Goal: Task Accomplishment & Management: Use online tool/utility

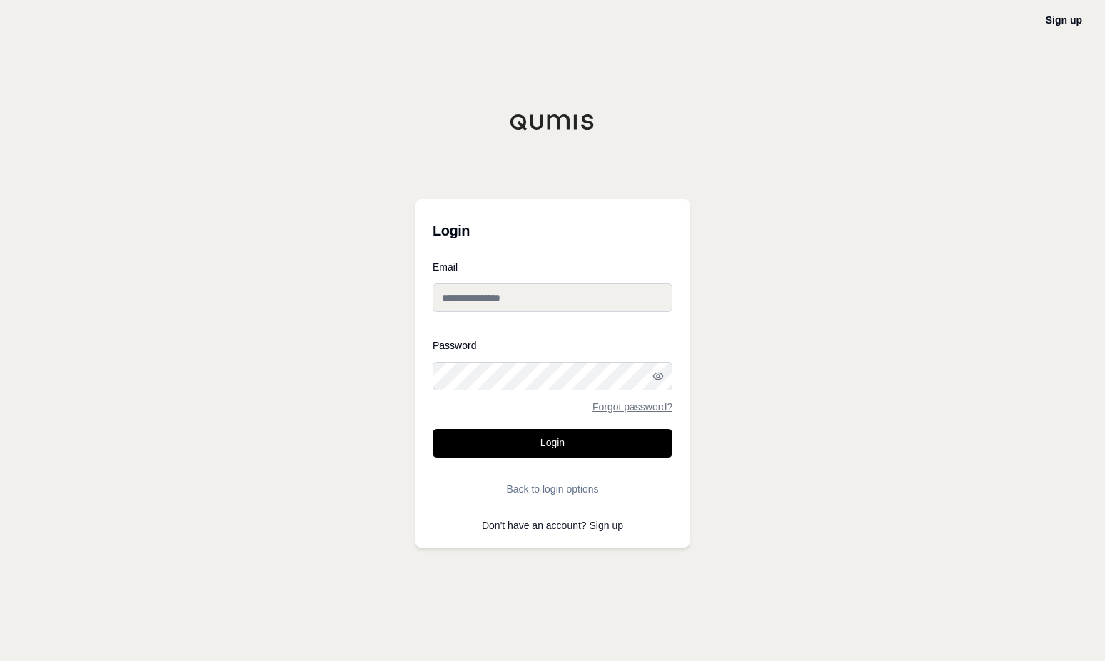
click at [492, 296] on input "Email" at bounding box center [552, 297] width 240 height 29
paste input "**********"
type input "**********"
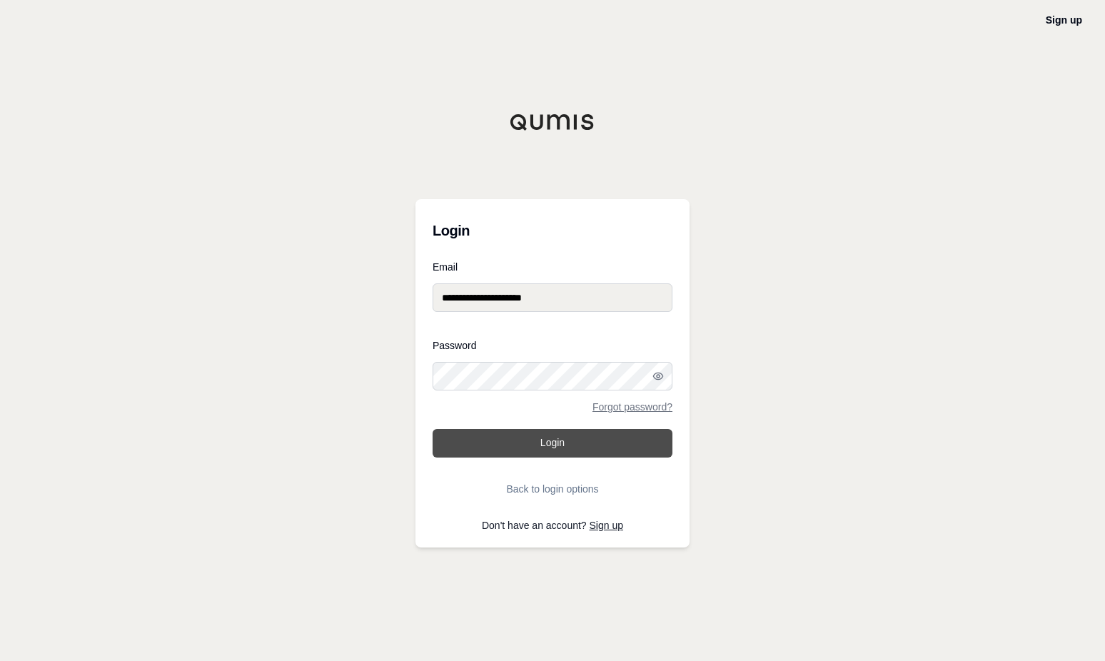
click at [518, 444] on button "Login" at bounding box center [552, 443] width 240 height 29
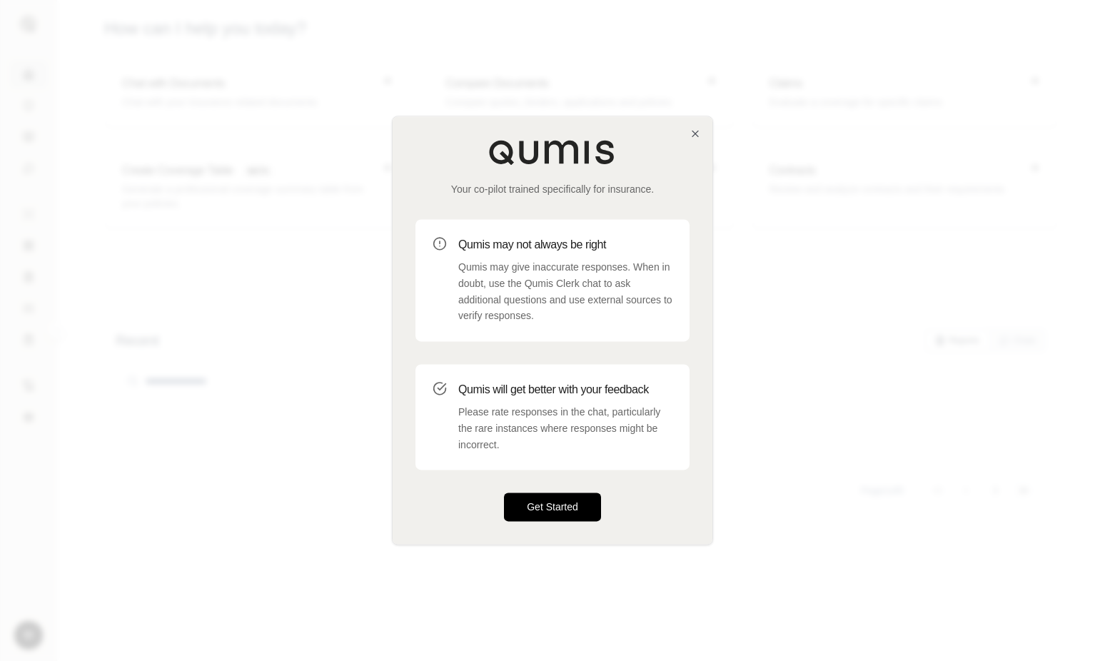
click at [531, 514] on button "Get Started" at bounding box center [552, 507] width 97 height 29
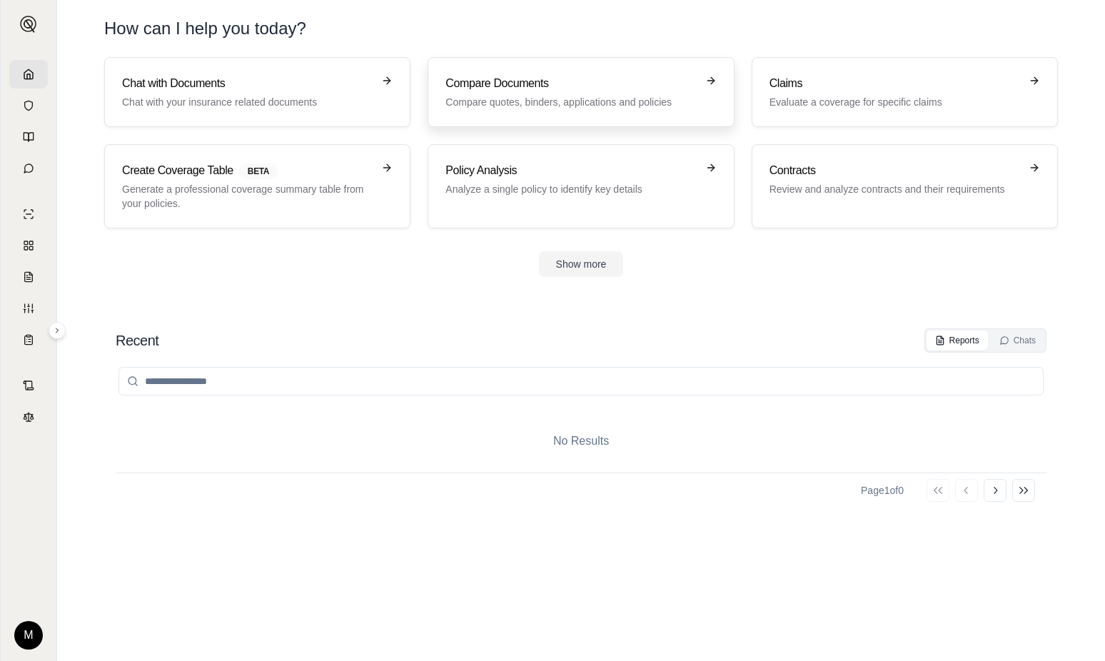
click at [493, 88] on h3 "Compare Documents" at bounding box center [570, 83] width 250 height 17
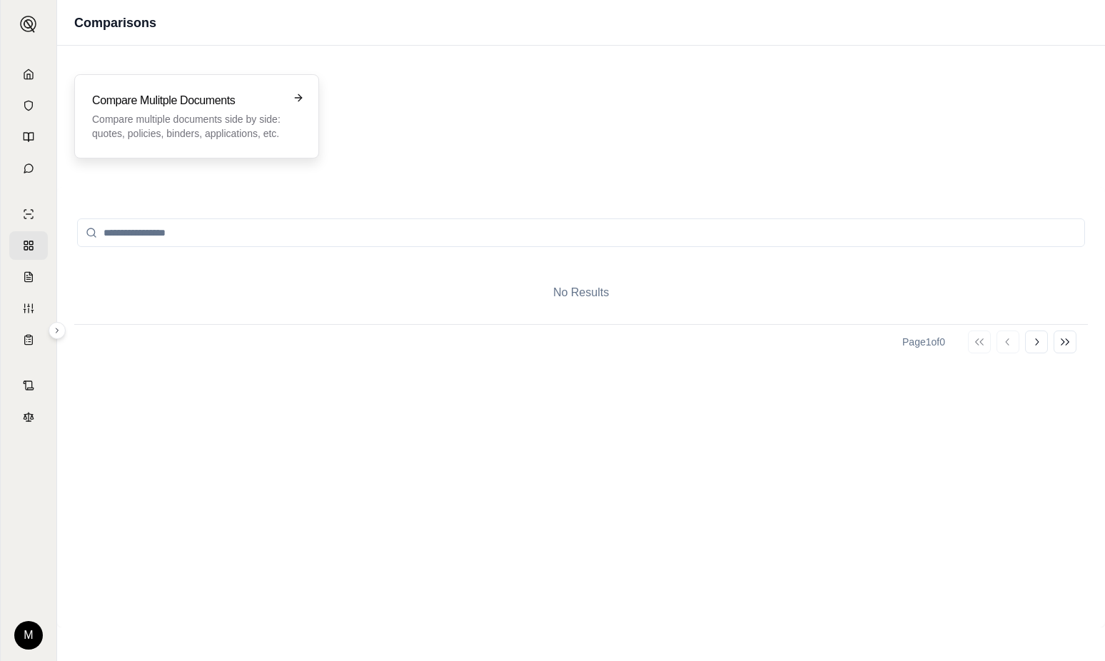
click at [122, 119] on p "Compare multiple documents side by side: quotes, policies, binders, application…" at bounding box center [186, 126] width 189 height 29
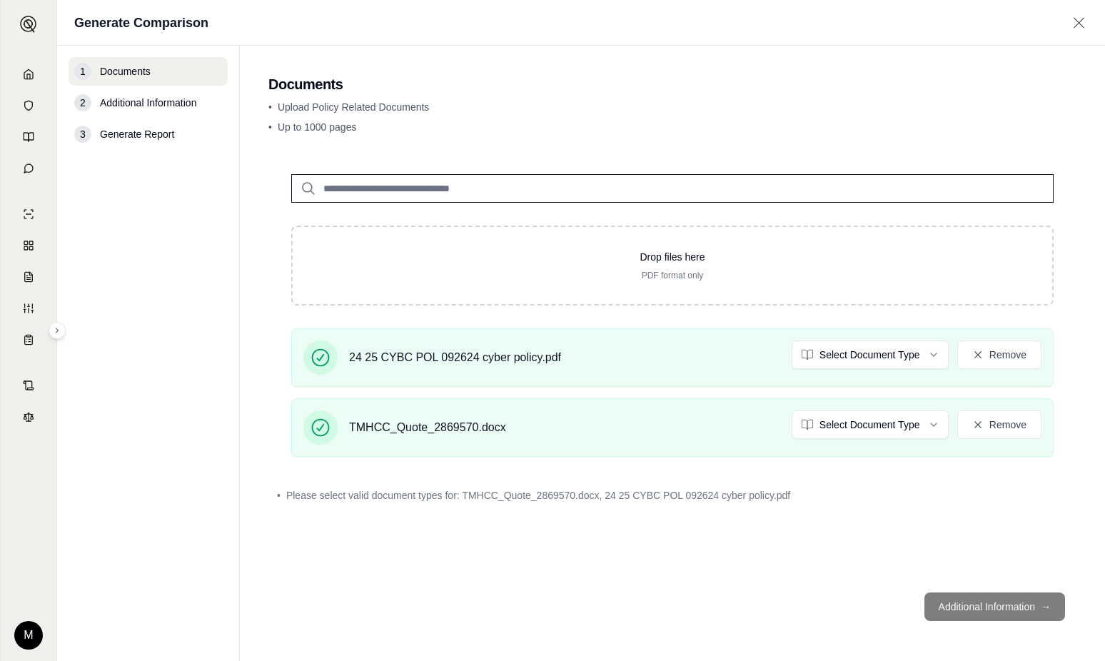
click at [996, 607] on footer "Additional Information →" at bounding box center [672, 606] width 808 height 51
click at [844, 572] on div "Drop files here PDF format only 24 25 CYBC POL 092624 cyber policy.pdf Select D…" at bounding box center [672, 366] width 808 height 430
click at [912, 354] on html "M Generate Comparison 1 Documents 2 Additional Information 3 Generate Report Do…" at bounding box center [552, 330] width 1105 height 661
click at [863, 424] on html "M Generate Comparison 1 Documents 2 Additional Information 3 Generate Report Do…" at bounding box center [552, 330] width 1105 height 661
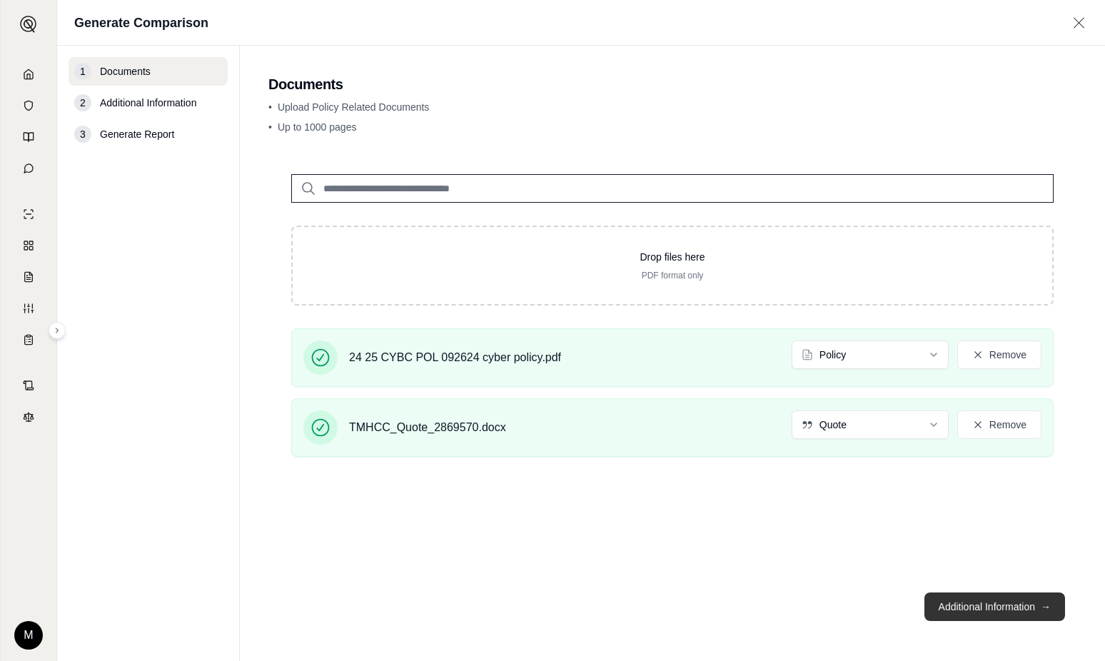
click at [988, 609] on button "Additional Information →" at bounding box center [994, 606] width 141 height 29
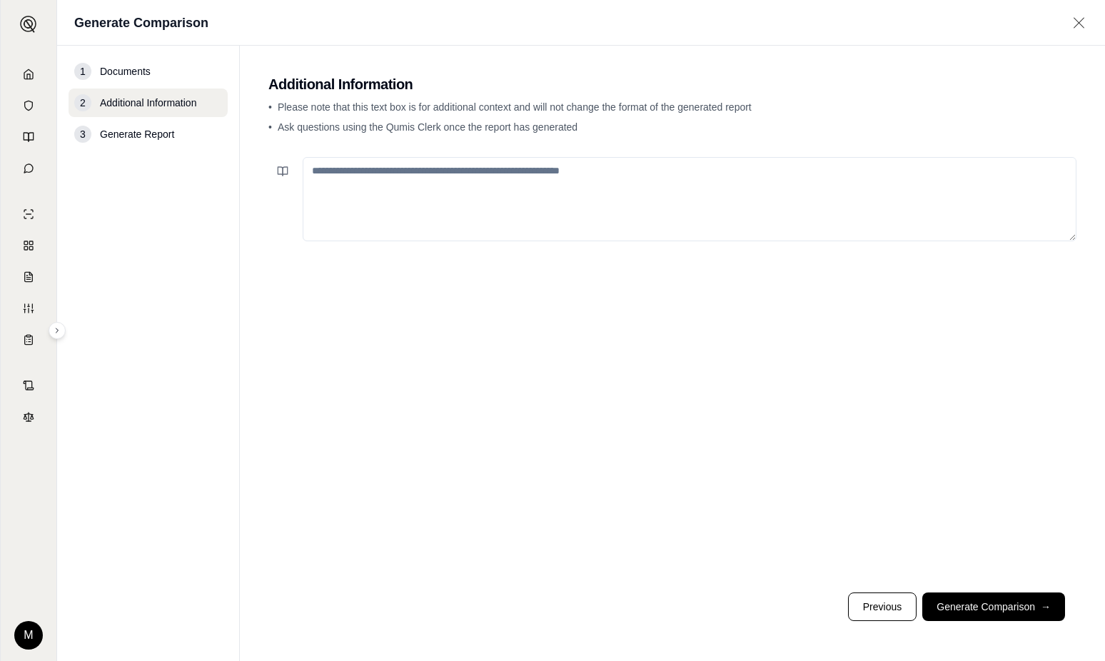
click at [333, 176] on textarea at bounding box center [690, 199] width 774 height 84
type textarea "**********"
click at [978, 610] on button "Generate Comparison →" at bounding box center [993, 606] width 143 height 29
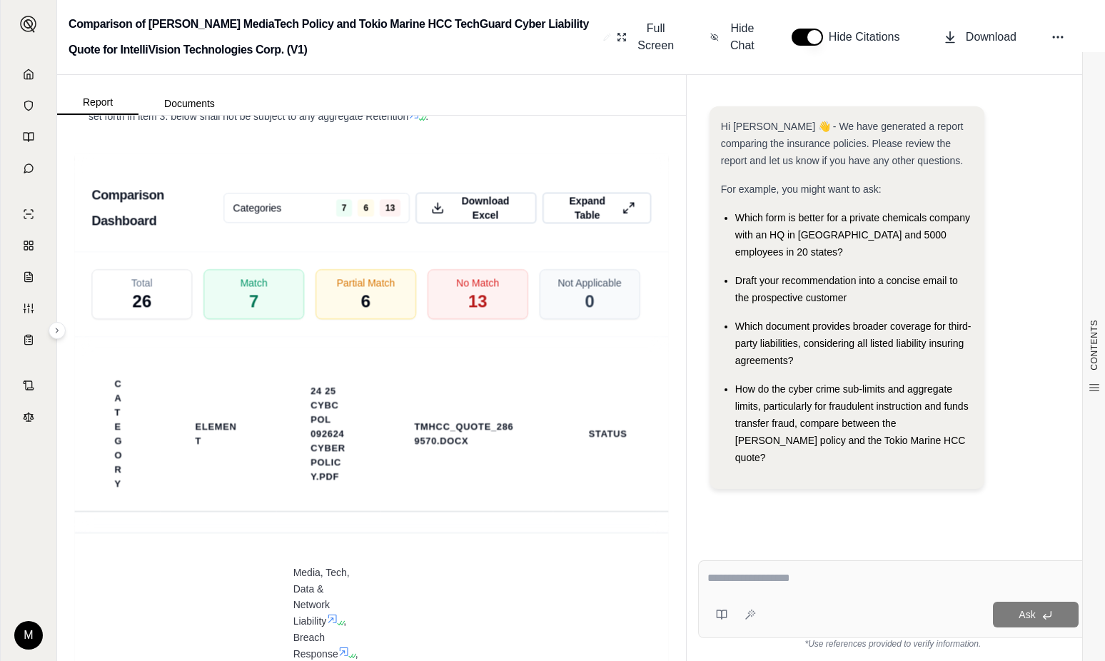
scroll to position [3169, 0]
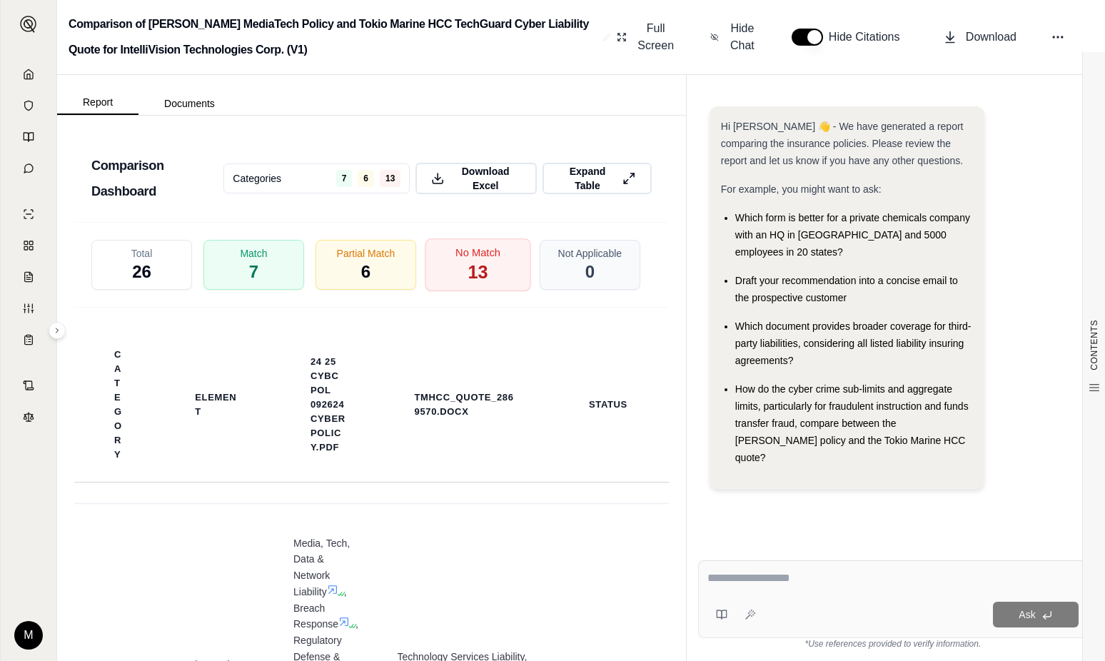
click at [472, 245] on span "No Match" at bounding box center [477, 252] width 45 height 15
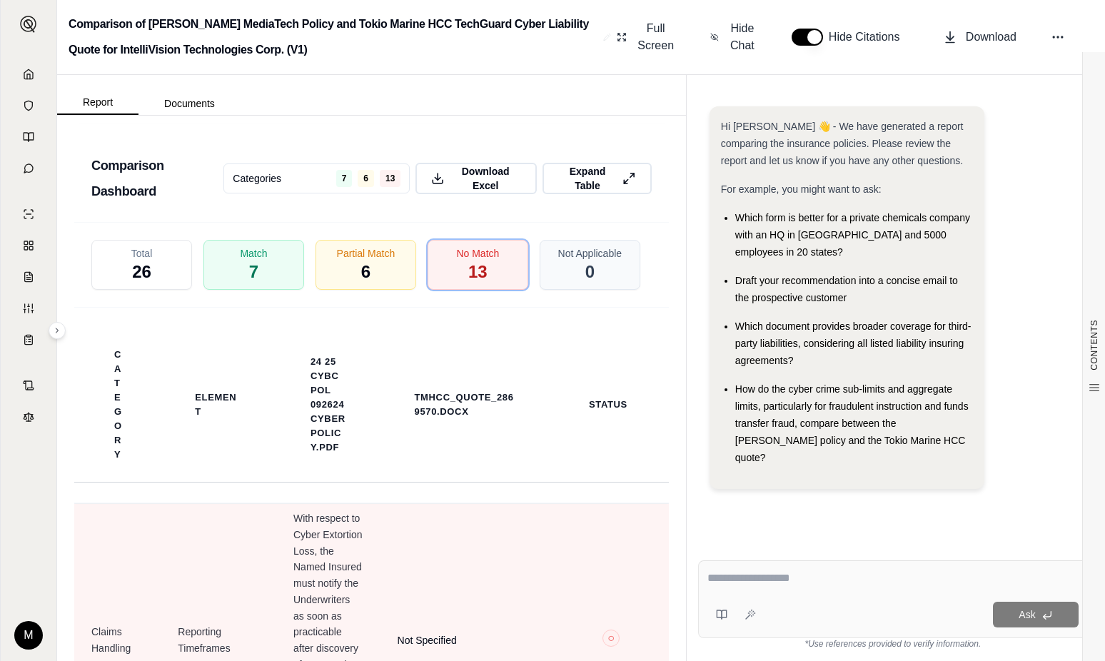
scroll to position [1070, 0]
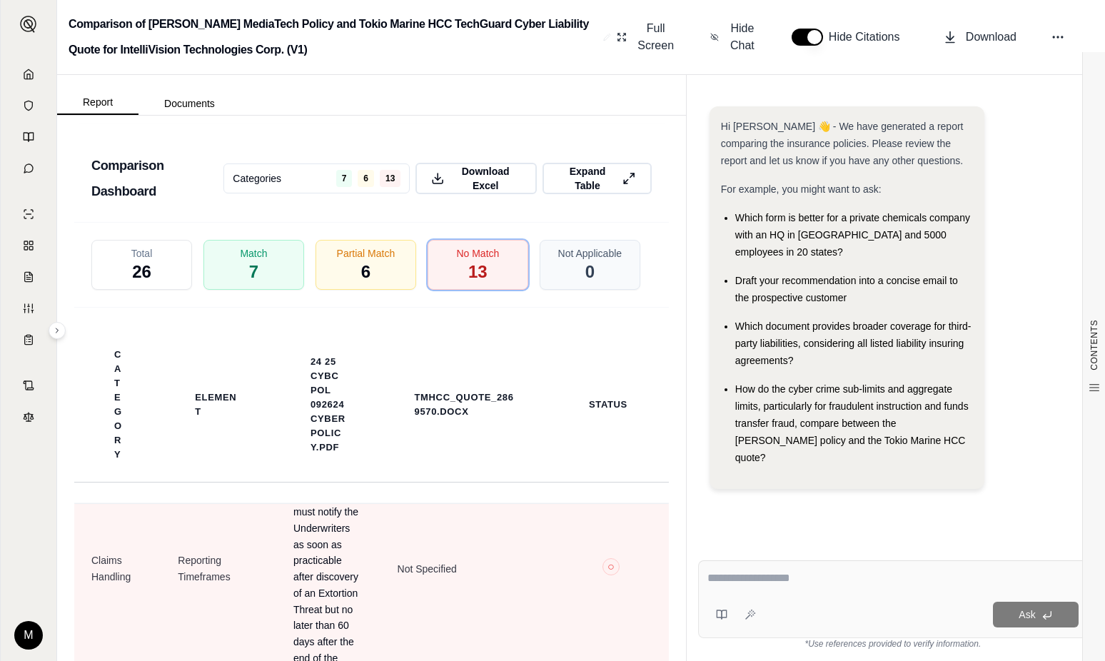
drag, startPoint x: 314, startPoint y: 533, endPoint x: 320, endPoint y: 582, distance: 49.7
drag, startPoint x: 320, startPoint y: 582, endPoint x: 200, endPoint y: 529, distance: 131.9
click at [200, 529] on td "Reporting Timeframes" at bounding box center [219, 568] width 116 height 283
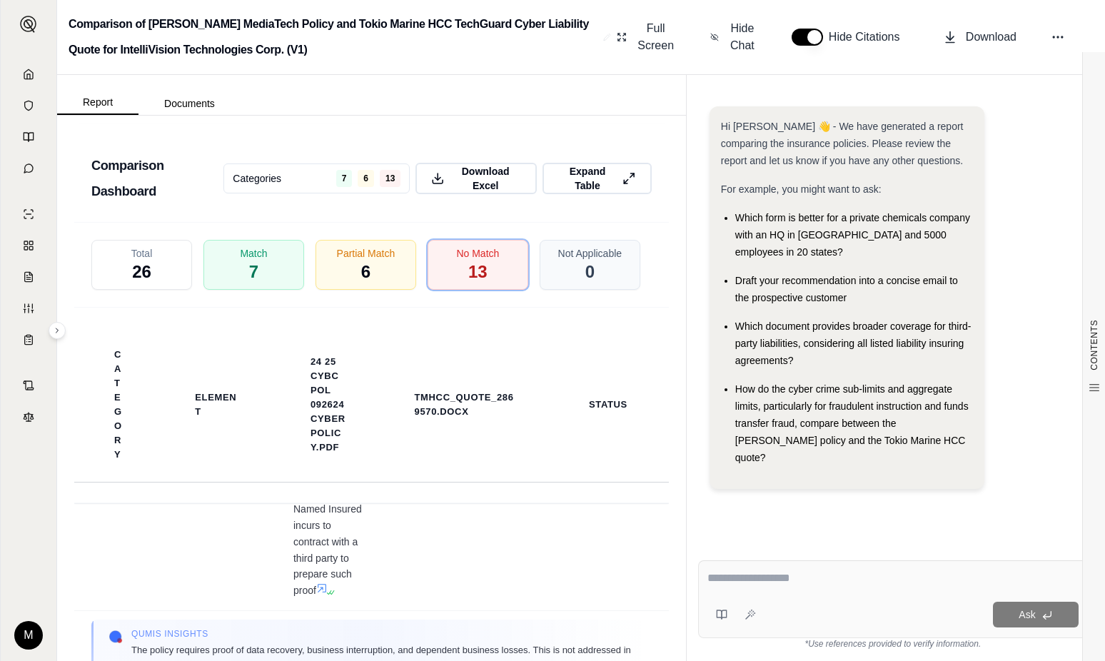
scroll to position [2333, 0]
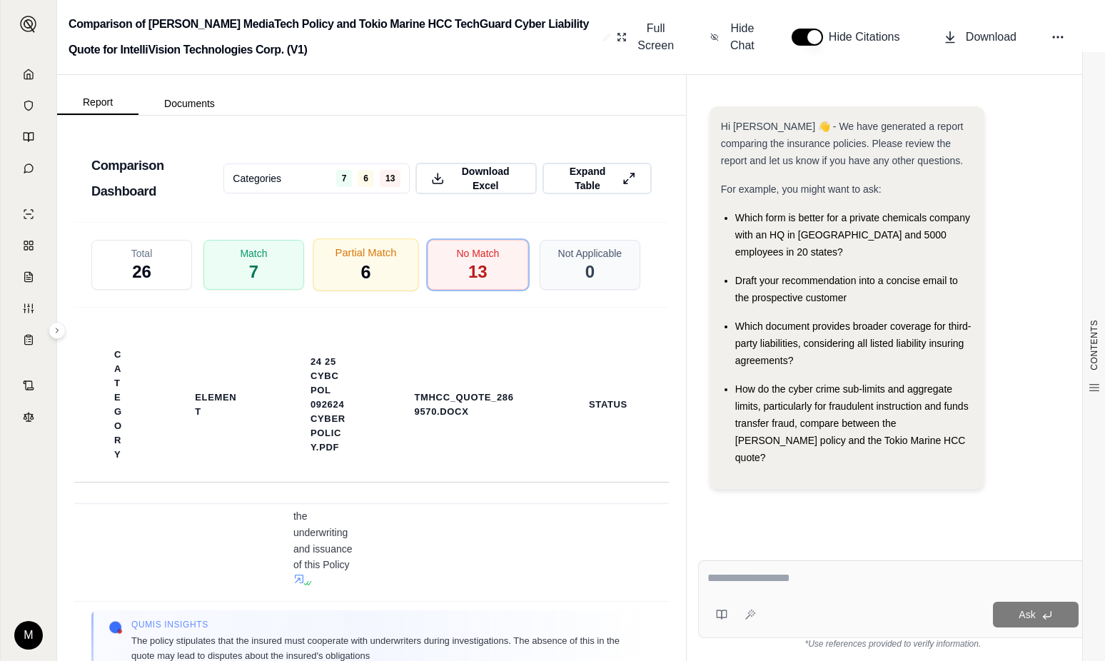
click at [379, 245] on span "Partial Match" at bounding box center [365, 252] width 61 height 15
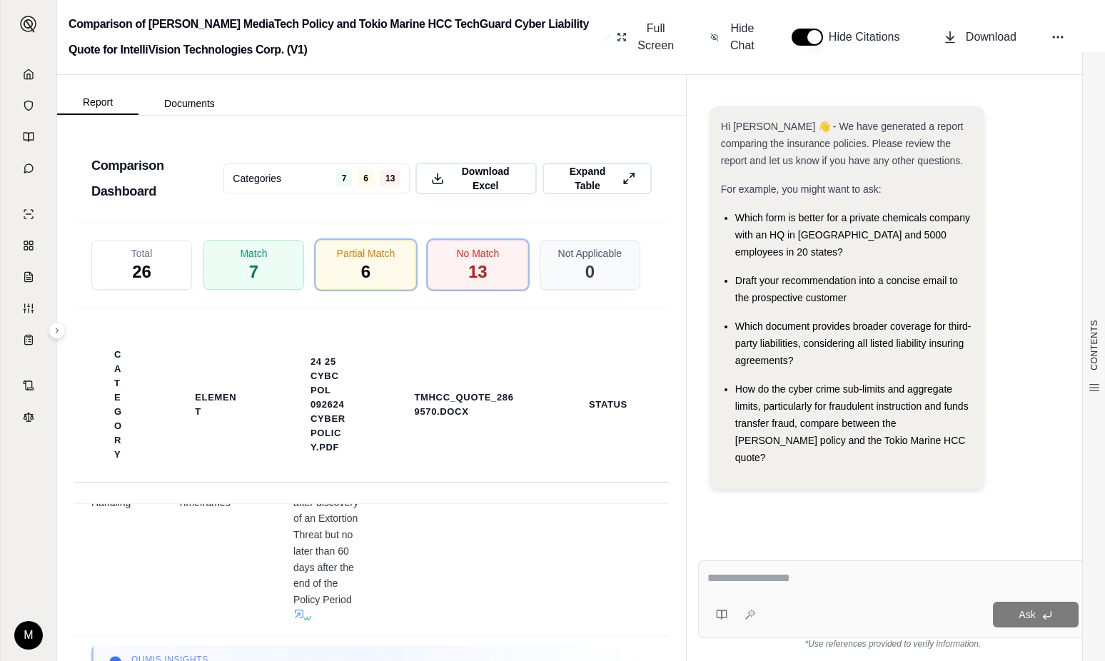
scroll to position [2975, 0]
click at [233, 238] on div "Match 7" at bounding box center [254, 264] width 106 height 53
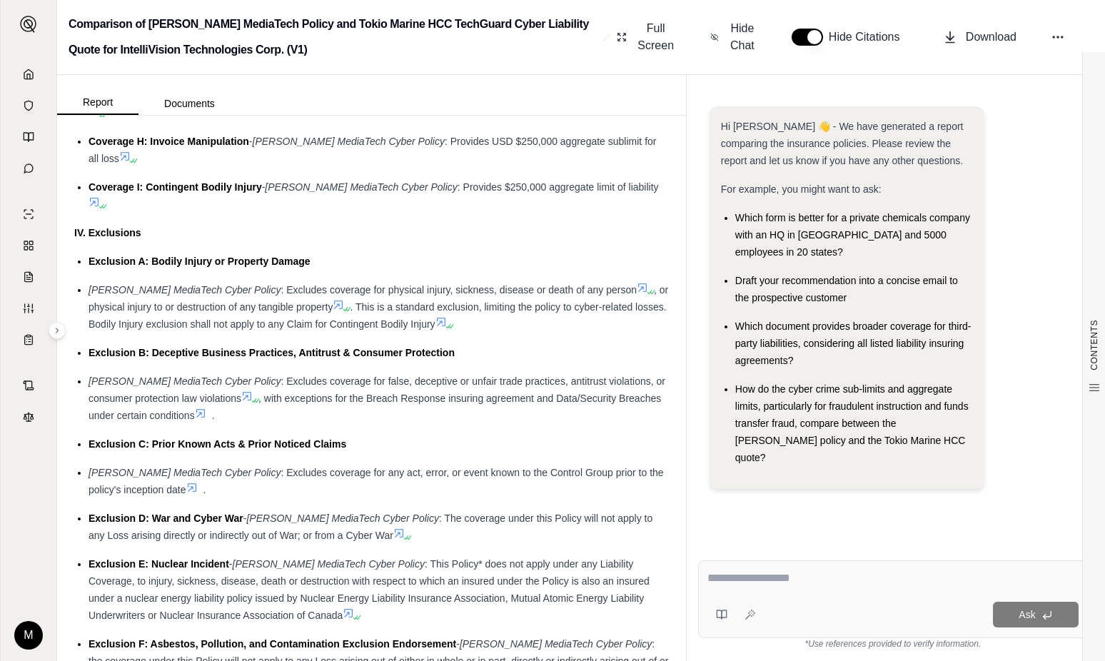
scroll to position [1813, 0]
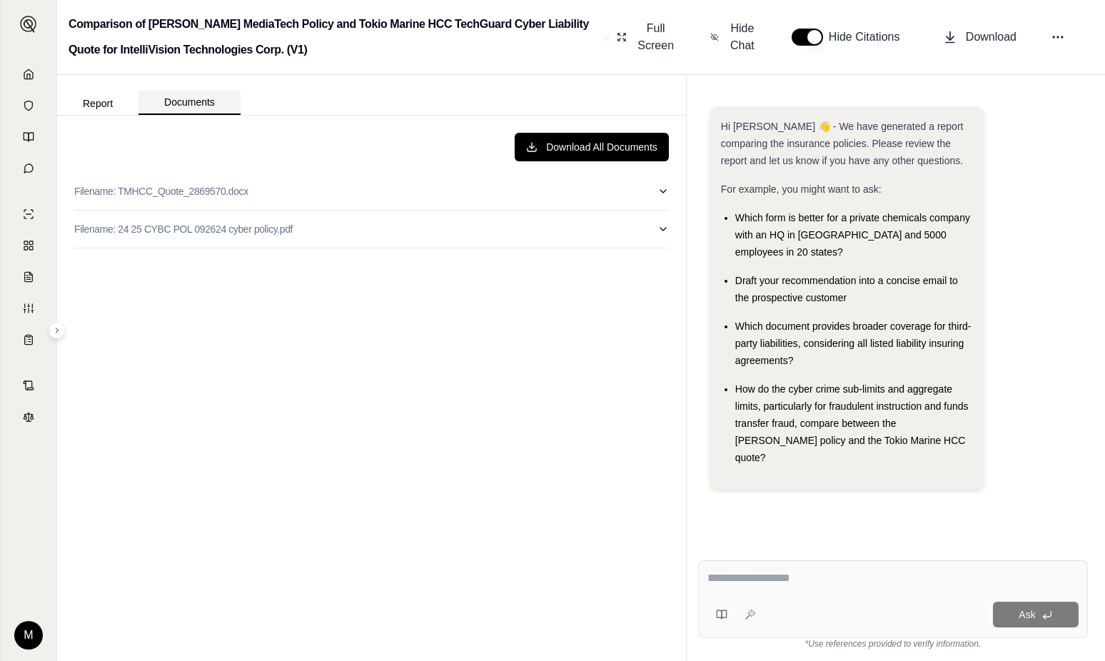
click at [191, 98] on button "Documents" at bounding box center [189, 103] width 102 height 24
click at [610, 148] on button "Download All Documents" at bounding box center [591, 147] width 154 height 29
click at [26, 244] on rect at bounding box center [26, 243] width 4 height 4
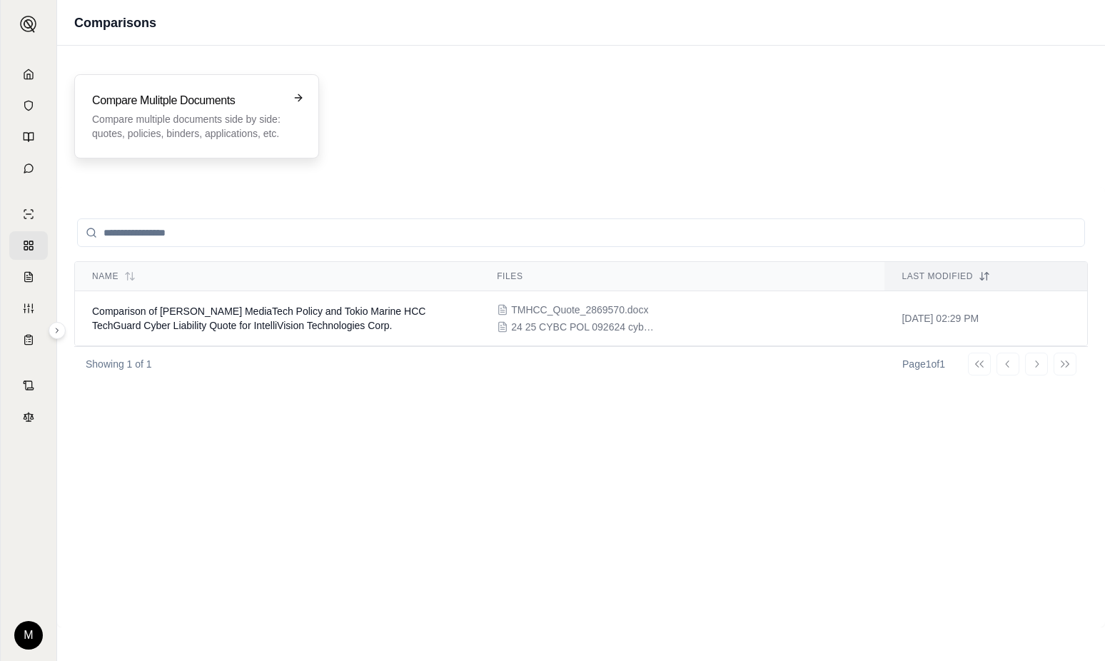
click at [181, 109] on div "Compare Mulitple Documents Compare multiple documents side by side: quotes, pol…" at bounding box center [186, 116] width 189 height 49
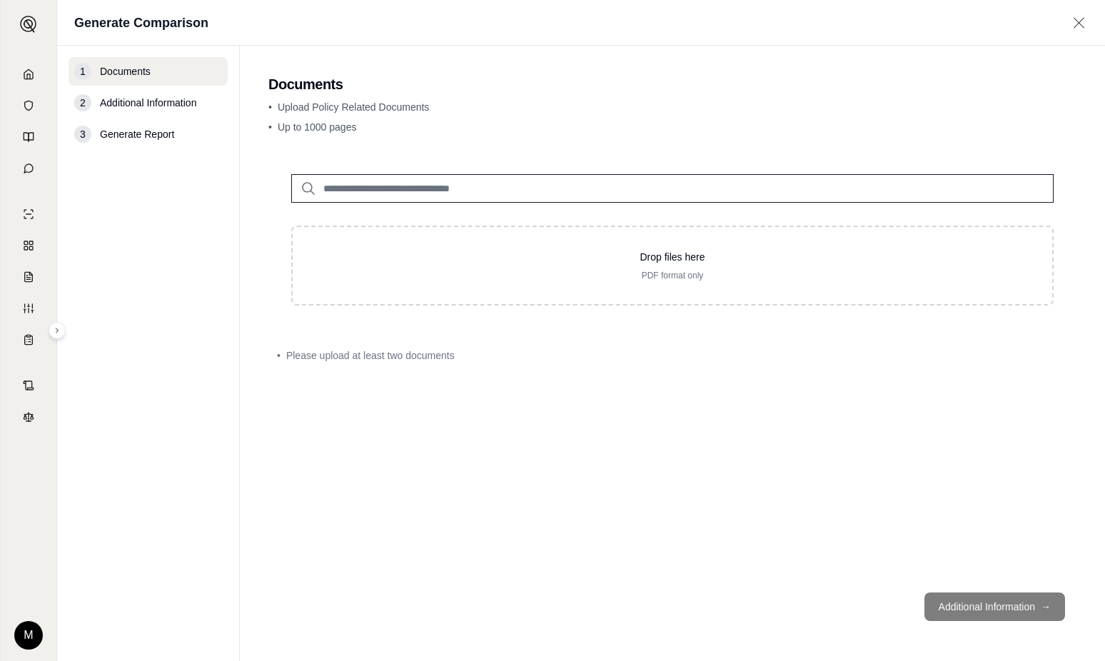
click at [117, 136] on span "Generate Report" at bounding box center [137, 134] width 74 height 14
click at [113, 106] on span "Additional Information" at bounding box center [148, 103] width 96 height 14
click at [29, 338] on icon at bounding box center [28, 339] width 11 height 11
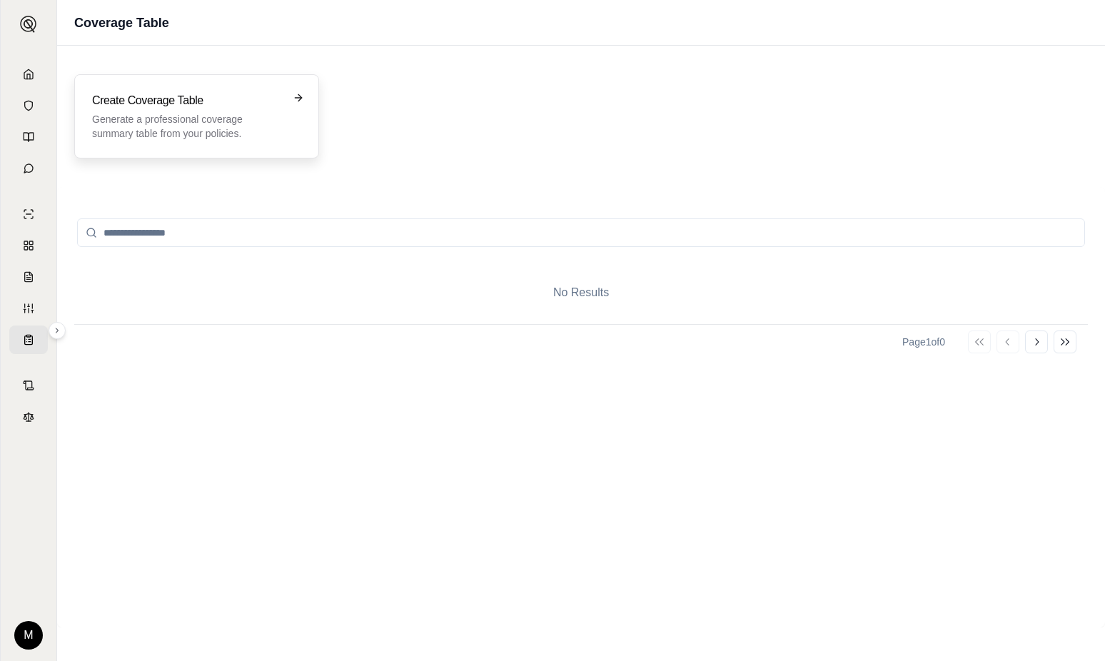
click at [210, 104] on h3 "Create Coverage Table" at bounding box center [186, 100] width 189 height 17
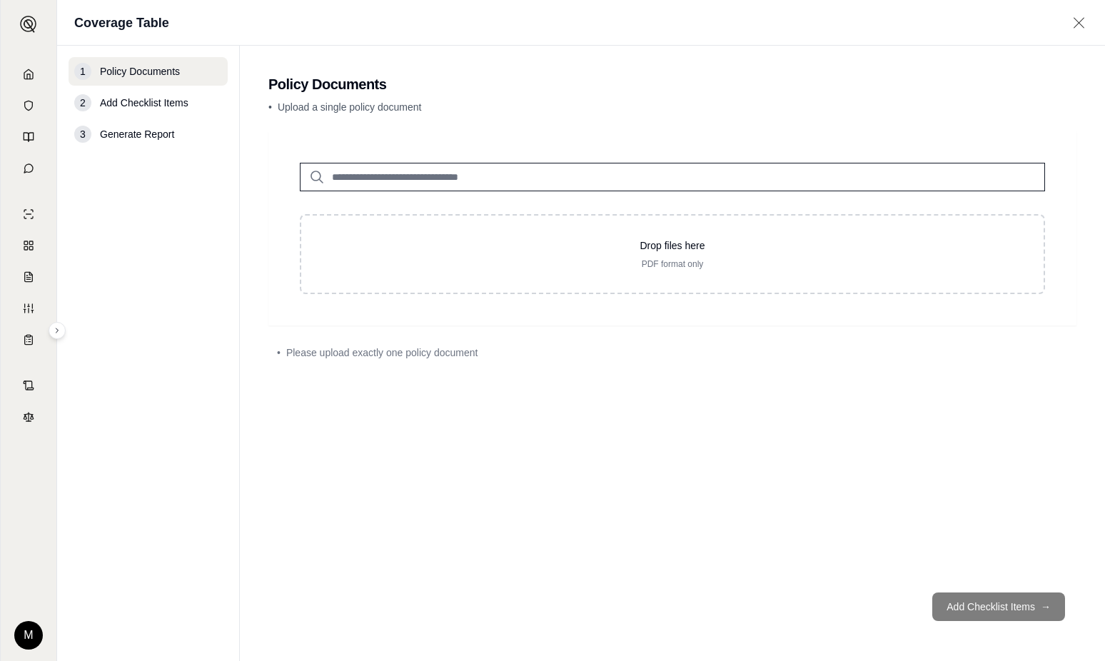
click at [461, 173] on input "search" at bounding box center [672, 177] width 745 height 29
type input "*"
click at [455, 202] on p "TMHCC_Quote_2869570.docx #2" at bounding box center [429, 206] width 174 height 17
click at [358, 174] on input "*" at bounding box center [672, 177] width 745 height 29
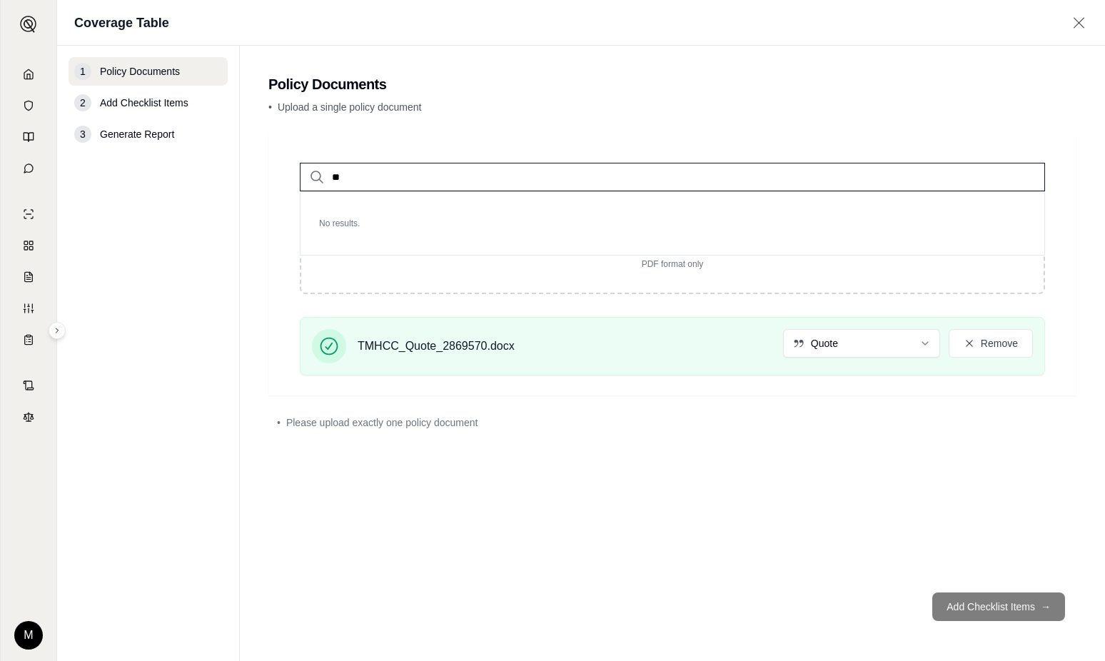
type input "*"
click at [312, 181] on icon at bounding box center [316, 176] width 17 height 17
click at [315, 175] on icon at bounding box center [316, 176] width 17 height 17
click at [342, 172] on input "search" at bounding box center [672, 177] width 745 height 29
type input "*****"
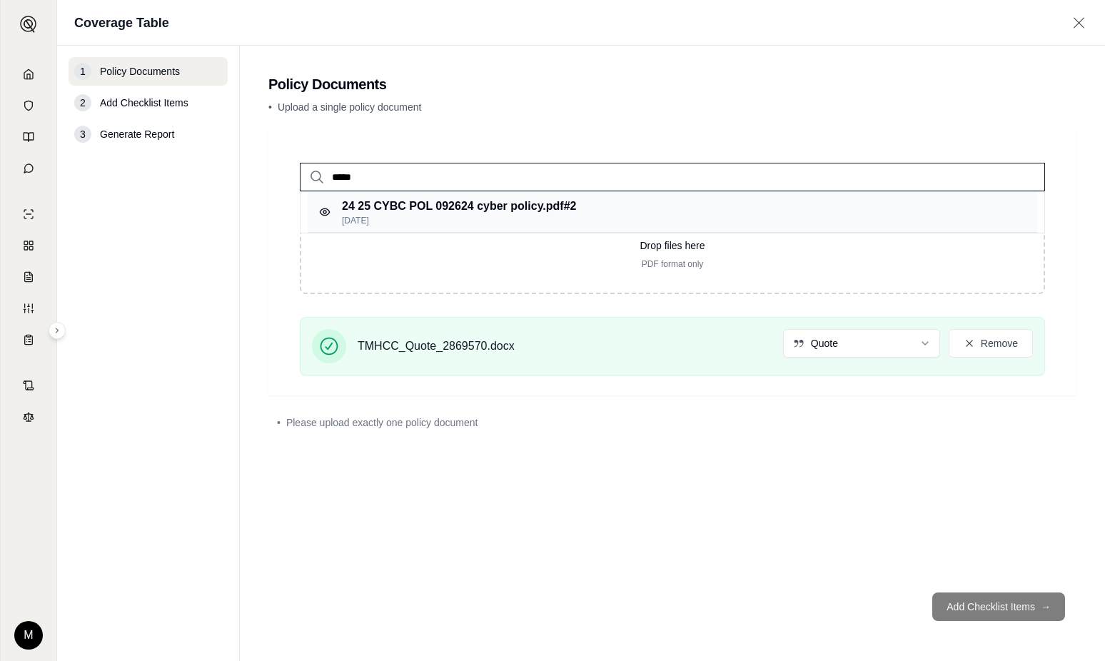
click at [399, 209] on p "24 25 CYBC POL 092624 cyber policy.pdf #2" at bounding box center [459, 206] width 234 height 17
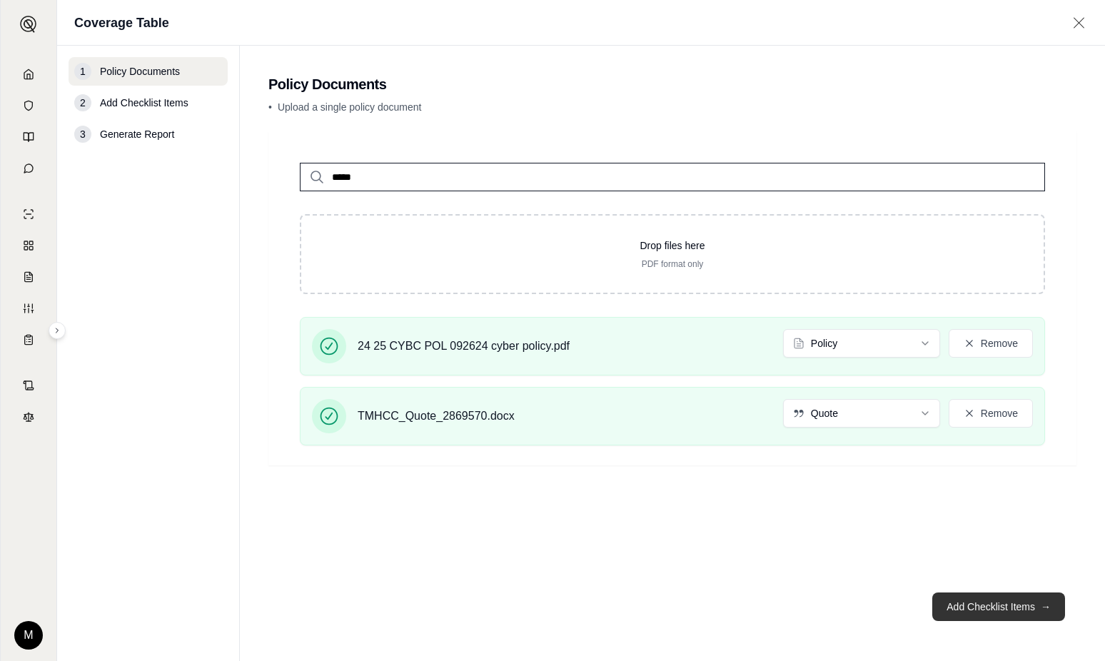
click at [976, 604] on button "Add Checklist Items →" at bounding box center [998, 606] width 133 height 29
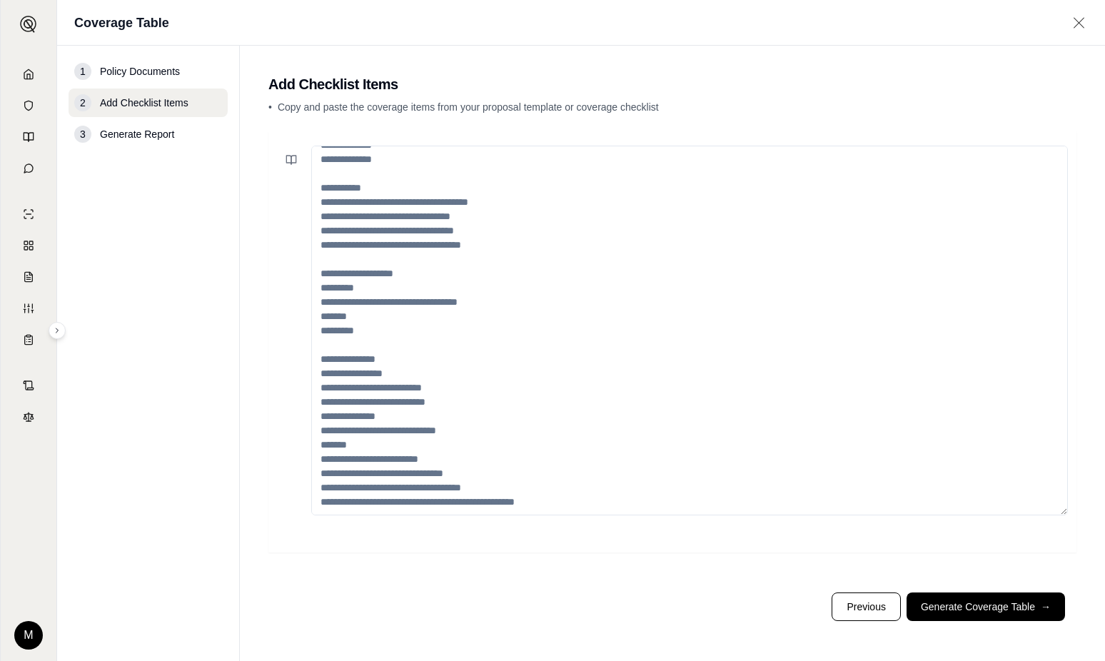
scroll to position [243, 0]
click at [291, 159] on icon at bounding box center [293, 160] width 5 height 9
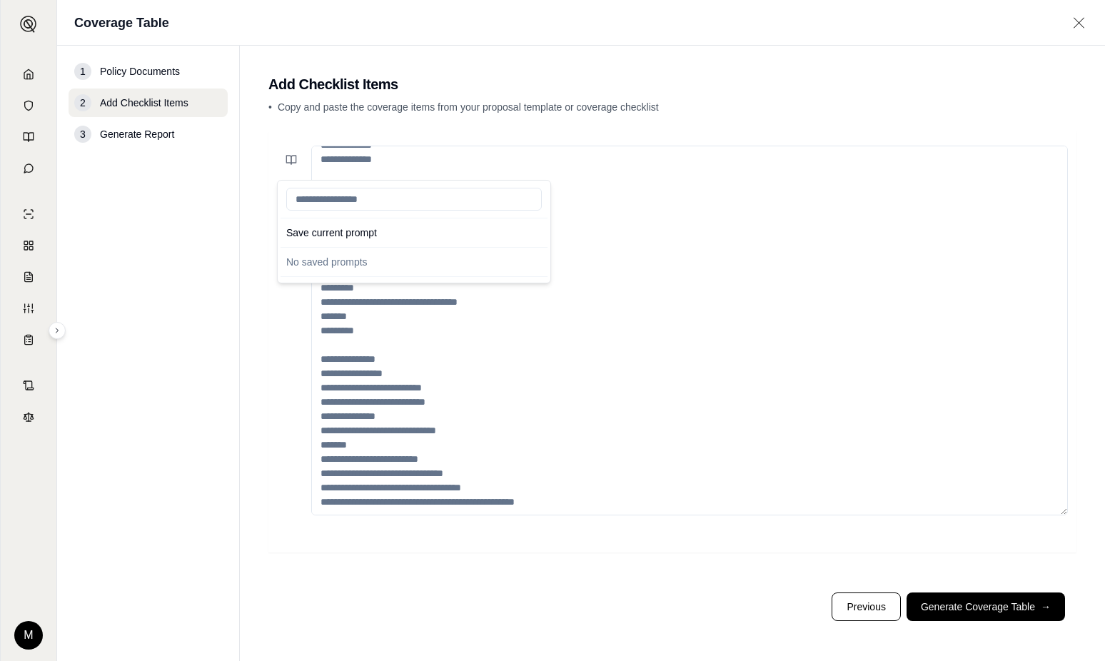
click at [654, 320] on textarea at bounding box center [689, 331] width 756 height 370
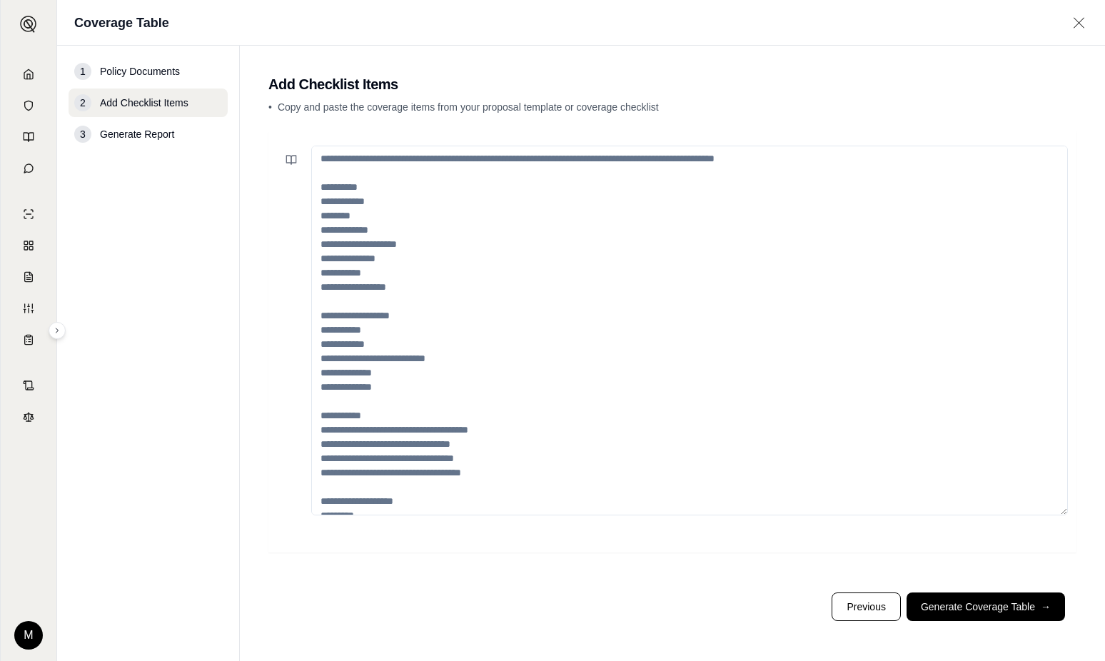
scroll to position [0, 0]
click at [961, 609] on button "Generate Coverage Table →" at bounding box center [985, 606] width 158 height 29
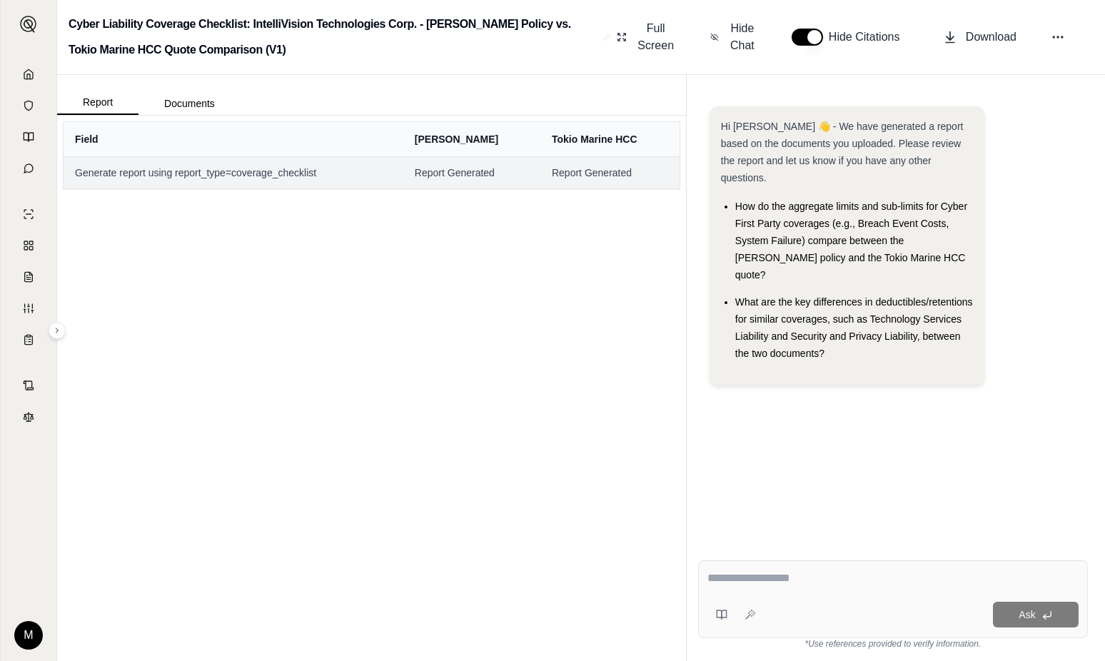
click at [131, 173] on span "Generate report using report_type=coverage_checklist" at bounding box center [233, 173] width 317 height 14
click at [158, 169] on span "Generate report using report_type=coverage_checklist" at bounding box center [233, 173] width 317 height 14
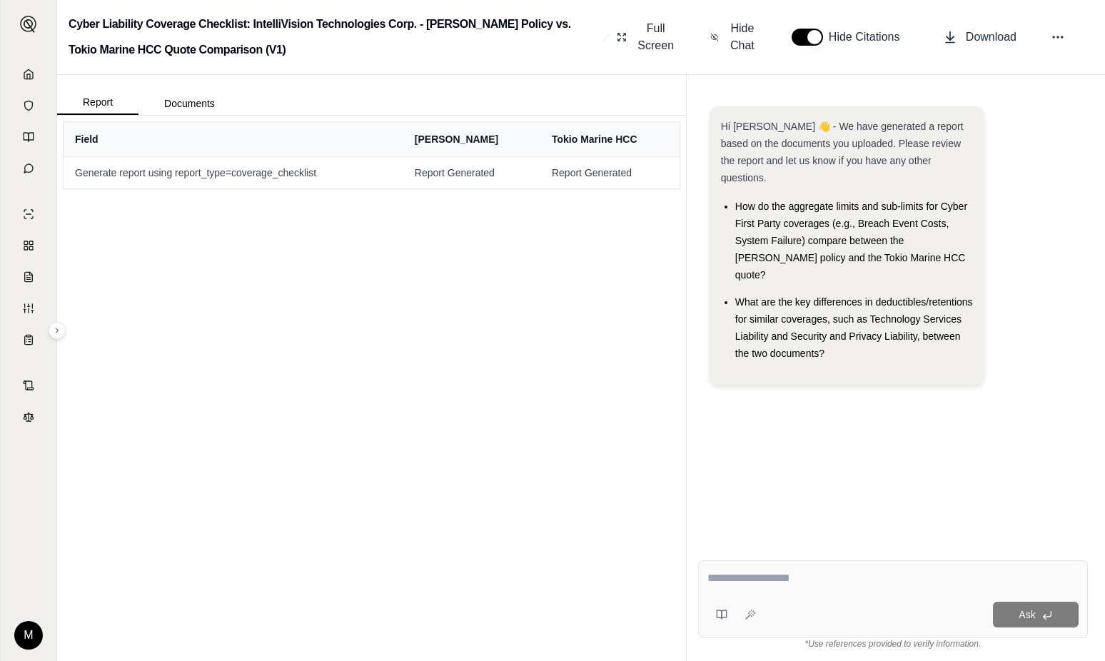
click at [285, 407] on div "Field [PERSON_NAME] Tokio Marine HCC Generate report using report_type=coverage…" at bounding box center [371, 388] width 629 height 545
click at [191, 101] on button "Documents" at bounding box center [189, 103] width 102 height 23
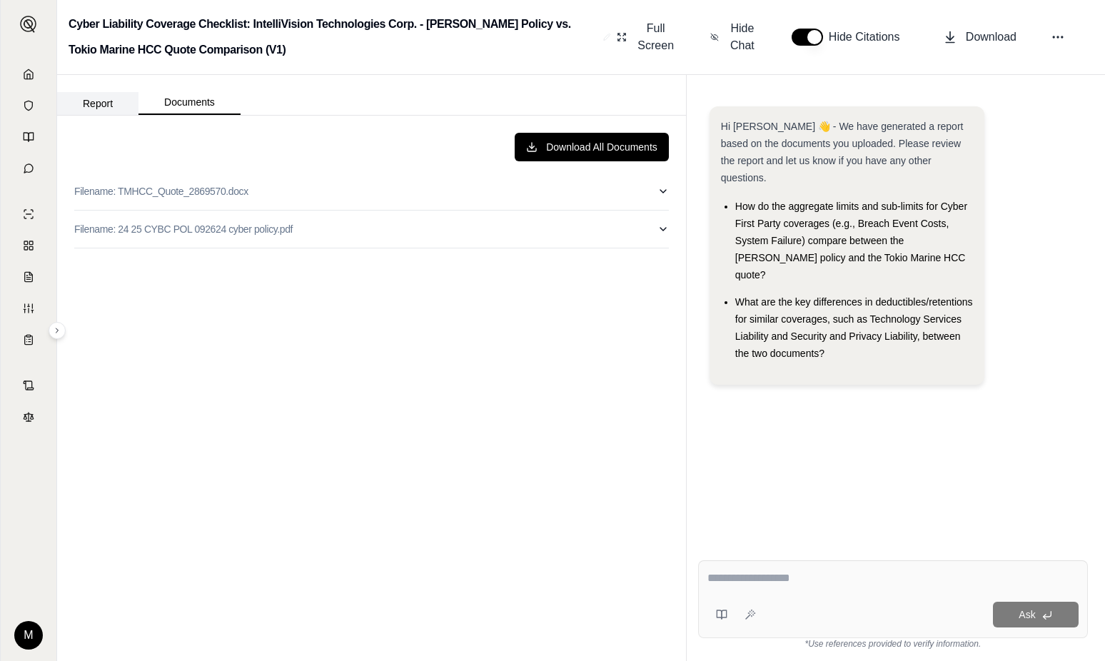
click at [94, 98] on button "Report" at bounding box center [97, 103] width 81 height 23
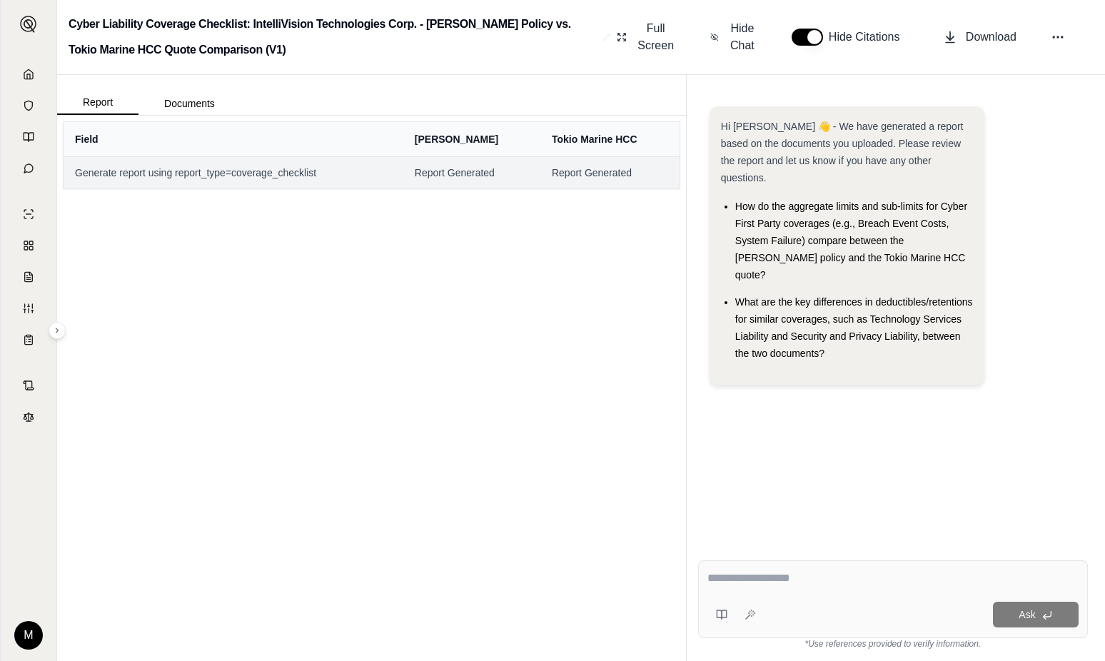
click at [235, 167] on span "Generate report using report_type=coverage_checklist" at bounding box center [233, 173] width 317 height 14
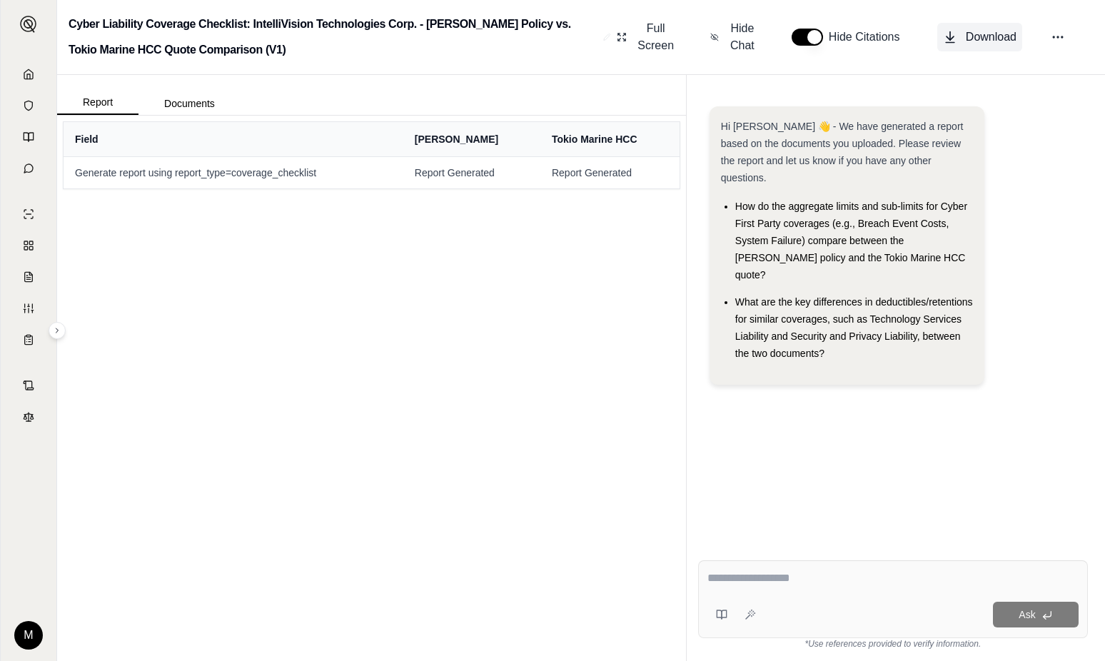
click at [973, 38] on span "Download" at bounding box center [990, 37] width 51 height 17
click at [29, 306] on line at bounding box center [29, 306] width 2 height 0
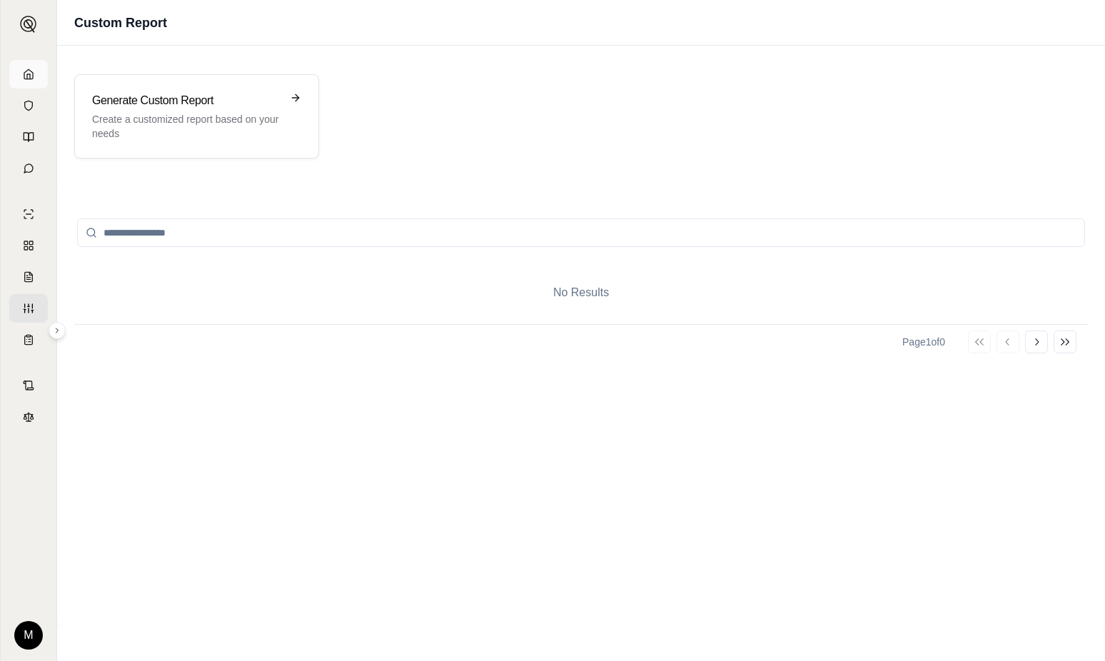
click at [28, 78] on icon at bounding box center [28, 74] width 11 height 11
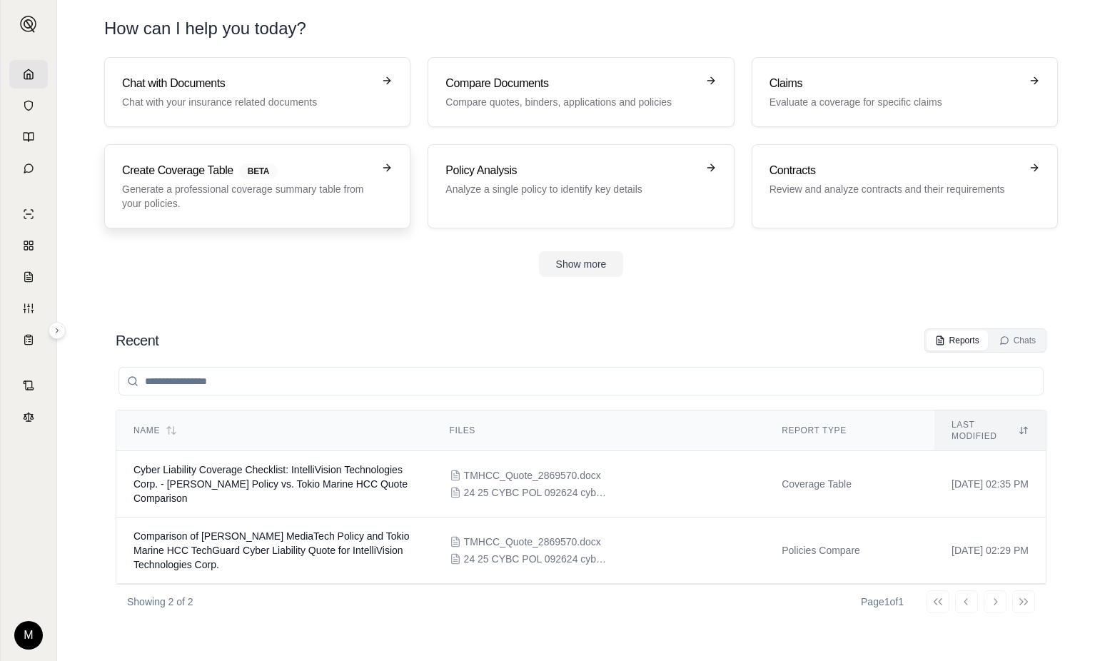
click at [206, 184] on p "Generate a professional coverage summary table from your policies." at bounding box center [247, 196] width 250 height 29
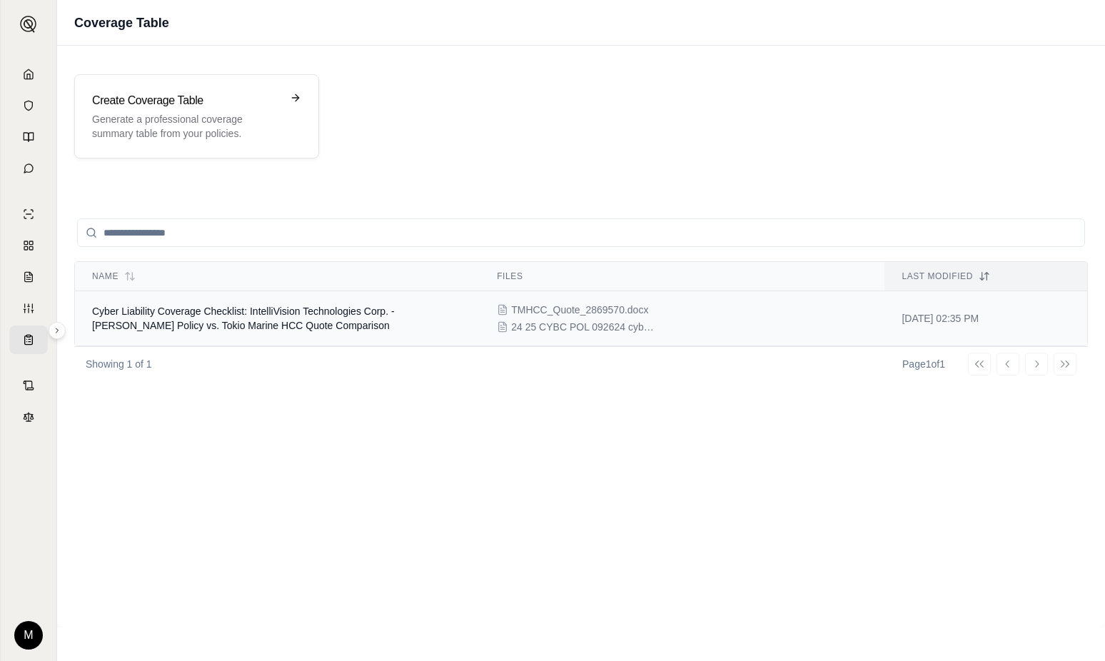
click at [227, 308] on span "Cyber Liability Coverage Checklist: IntelliVision Technologies Corp. - [PERSON_…" at bounding box center [243, 318] width 303 height 26
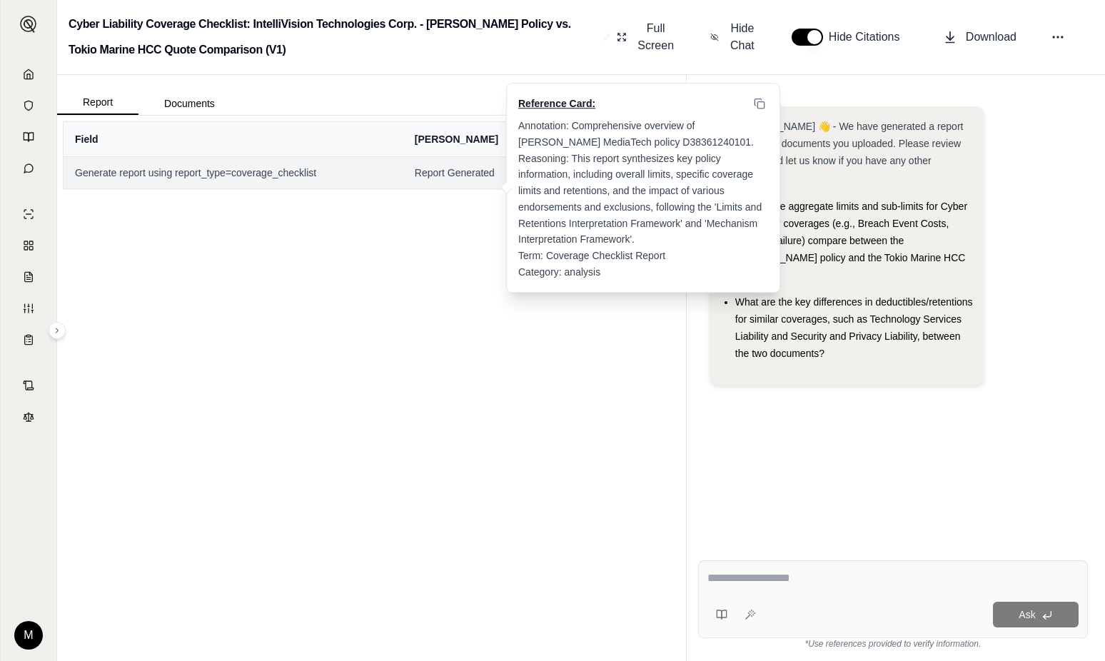
click at [493, 177] on span "Report Generated" at bounding box center [472, 173] width 114 height 14
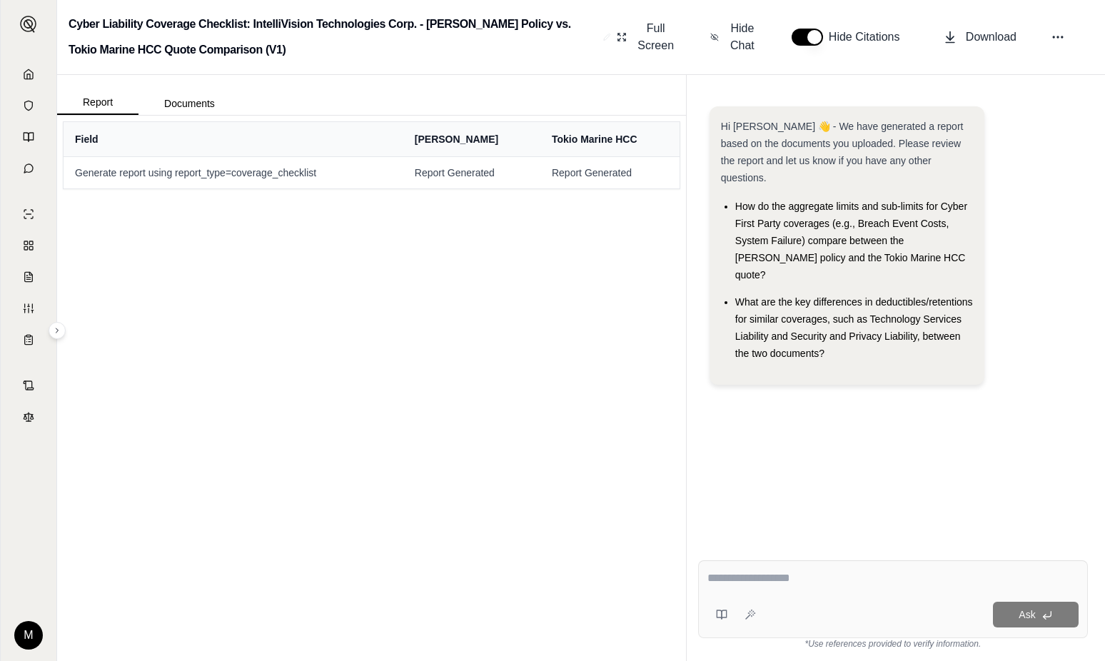
click at [459, 479] on div "Field [PERSON_NAME] Tokio Marine HCC Generate report using report_type=coverage…" at bounding box center [371, 388] width 629 height 545
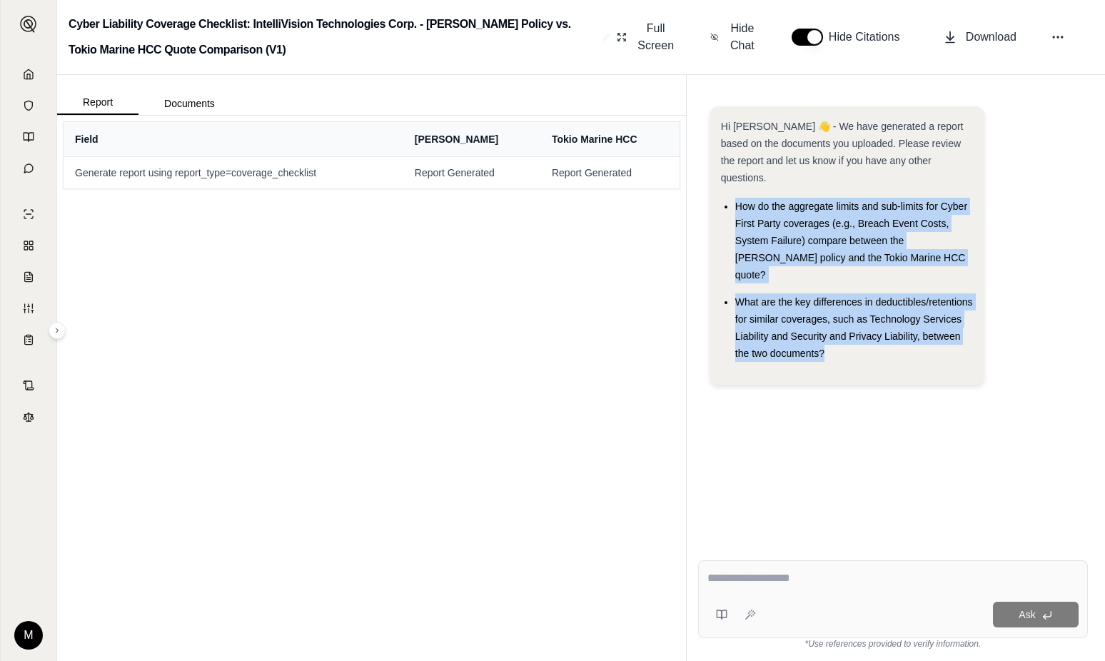
drag, startPoint x: 830, startPoint y: 320, endPoint x: 733, endPoint y: 188, distance: 163.3
click at [733, 198] on ul "How do the aggregate limits and sub-limits for Cyber First Party coverages (e.g…" at bounding box center [847, 280] width 253 height 164
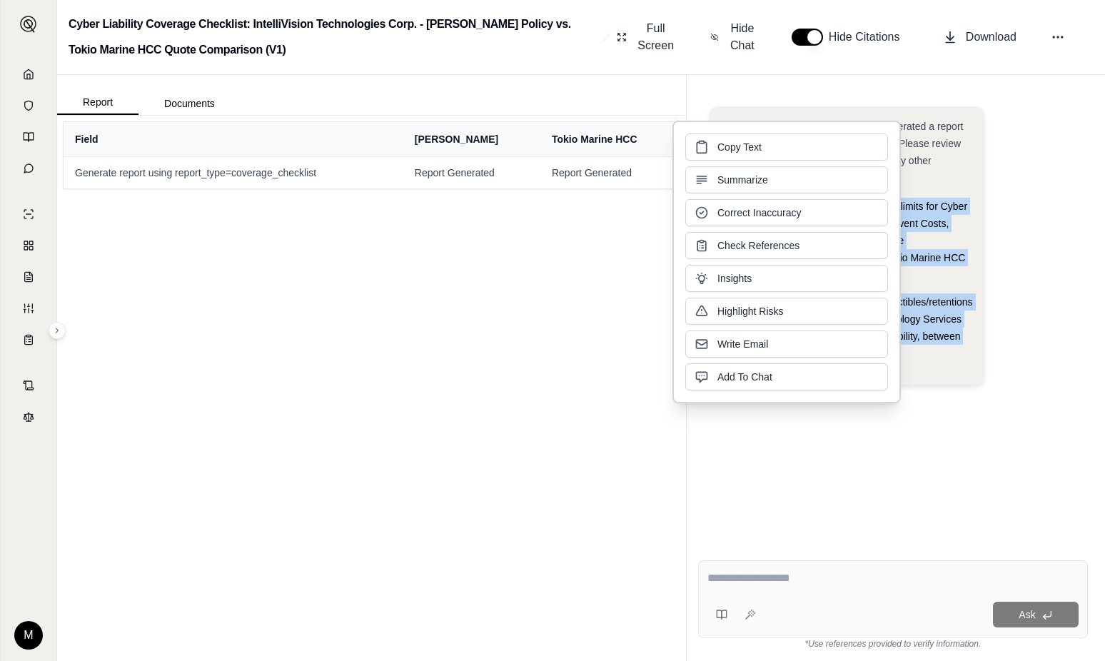
drag, startPoint x: 733, startPoint y: 188, endPoint x: 828, endPoint y: 150, distance: 103.1
click at [828, 146] on button "Copy Text" at bounding box center [786, 146] width 203 height 27
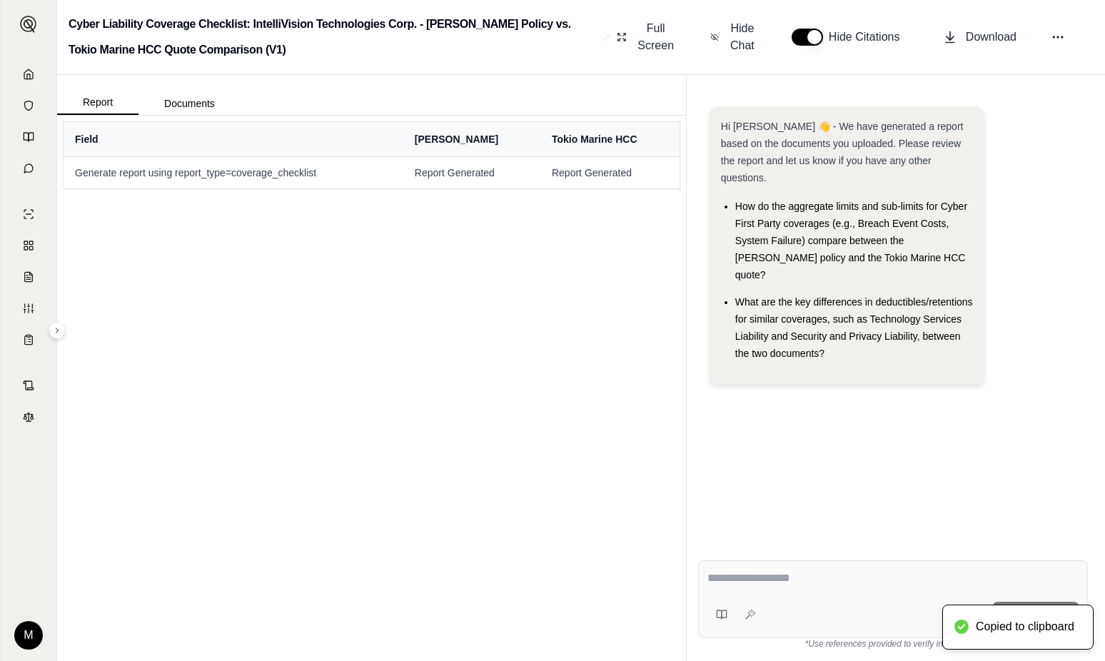
click at [752, 567] on div "Ask" at bounding box center [893, 599] width 390 height 78
paste textarea "**********"
type textarea "**********"
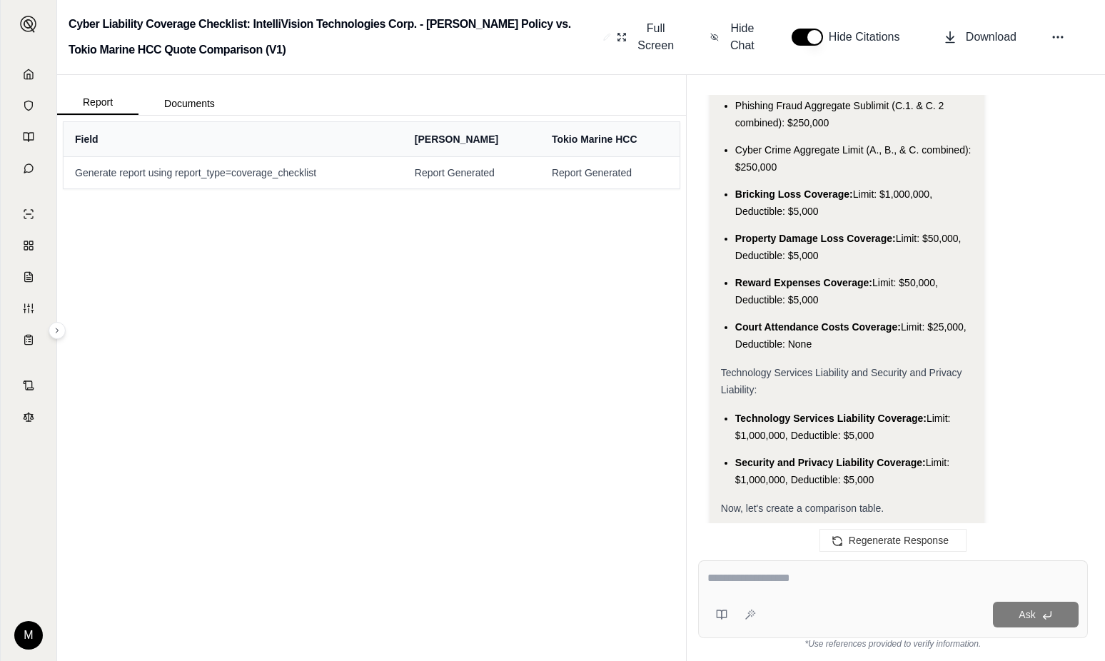
scroll to position [2498, 0]
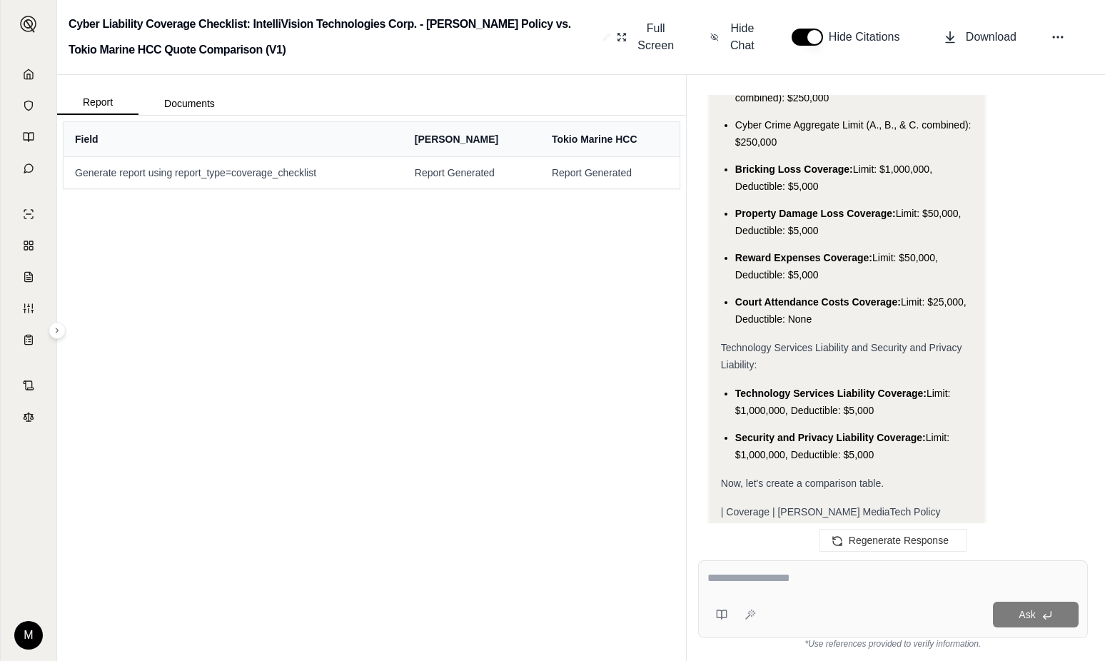
click at [783, 477] on span "Now, let's create a comparison table." at bounding box center [802, 482] width 163 height 11
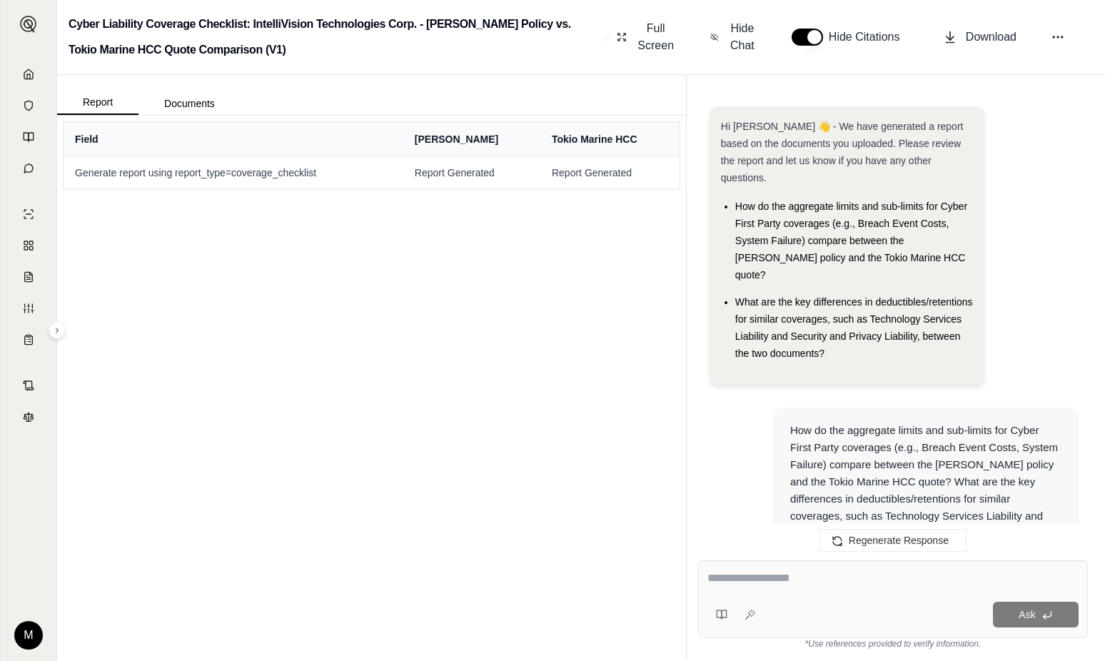
scroll to position [2615, 0]
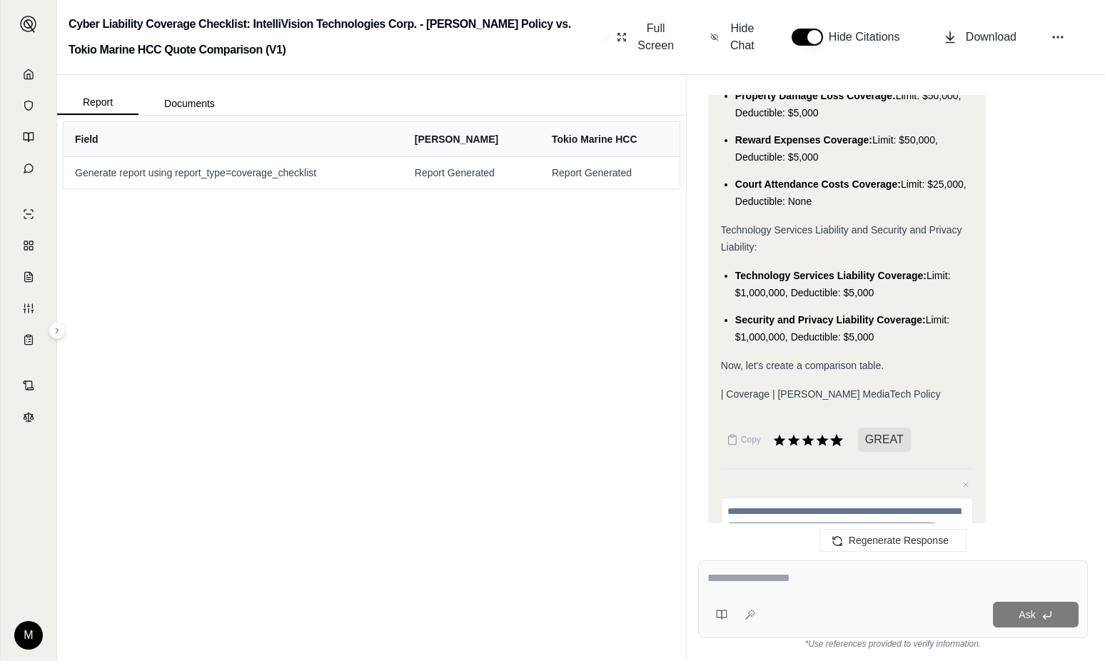
click at [834, 434] on icon at bounding box center [836, 440] width 13 height 12
click at [888, 427] on span "GREAT" at bounding box center [884, 439] width 53 height 24
click at [798, 388] on span "| Coverage | [PERSON_NAME] MediaTech Policy" at bounding box center [831, 393] width 220 height 11
click at [801, 360] on span "Now, let's create a comparison table." at bounding box center [802, 365] width 163 height 11
click at [776, 574] on textarea at bounding box center [892, 577] width 371 height 17
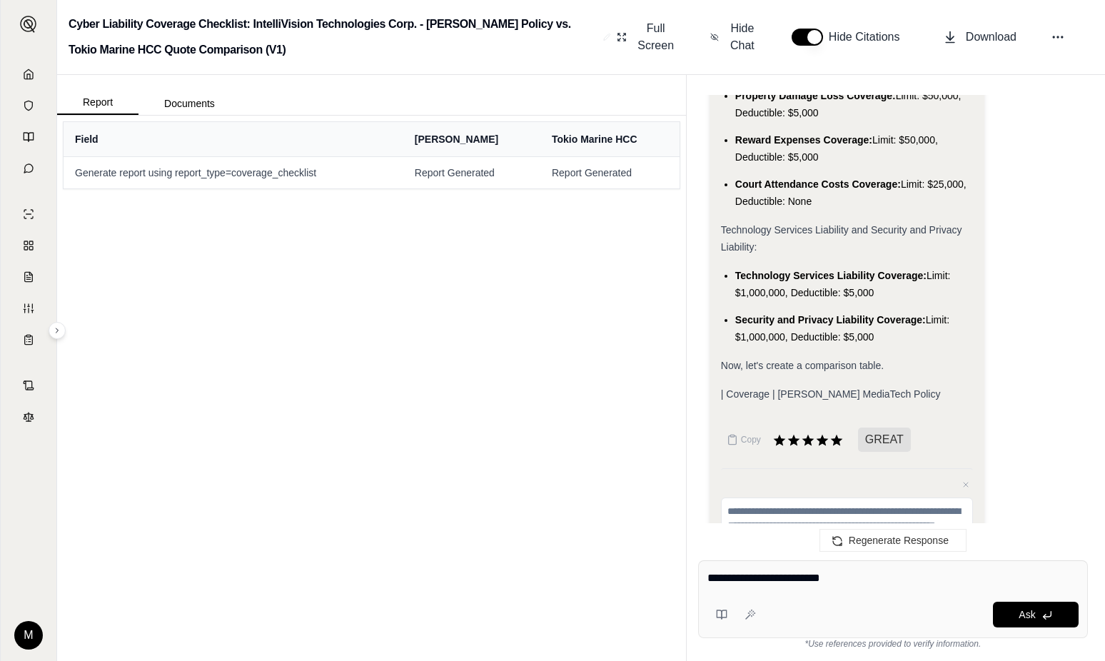
type textarea "**********"
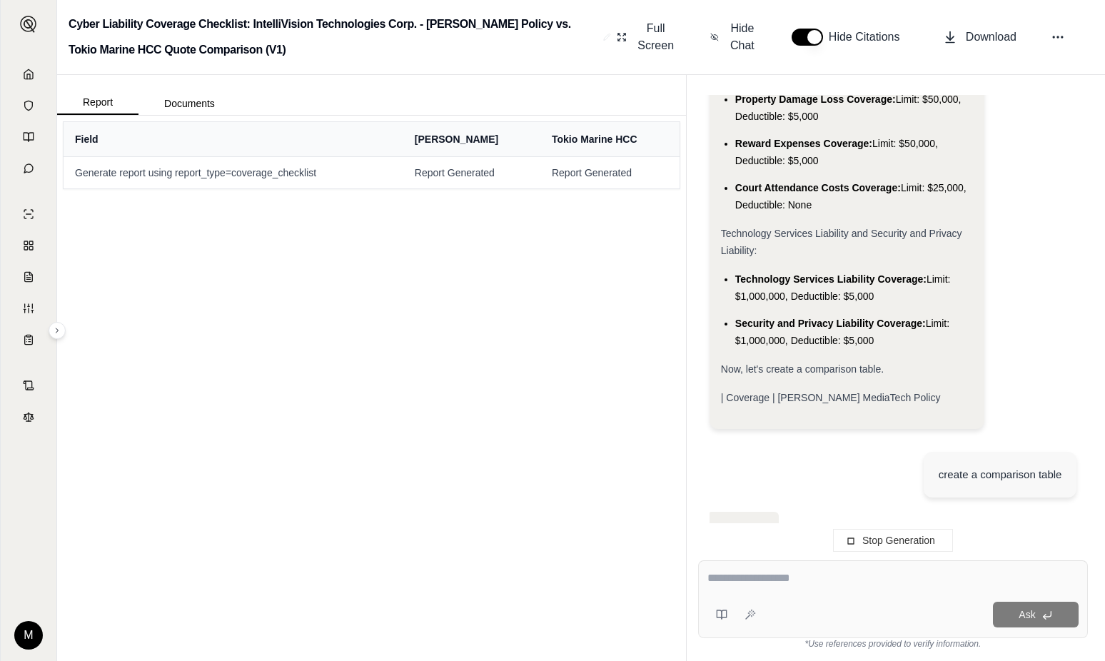
scroll to position [2620, 0]
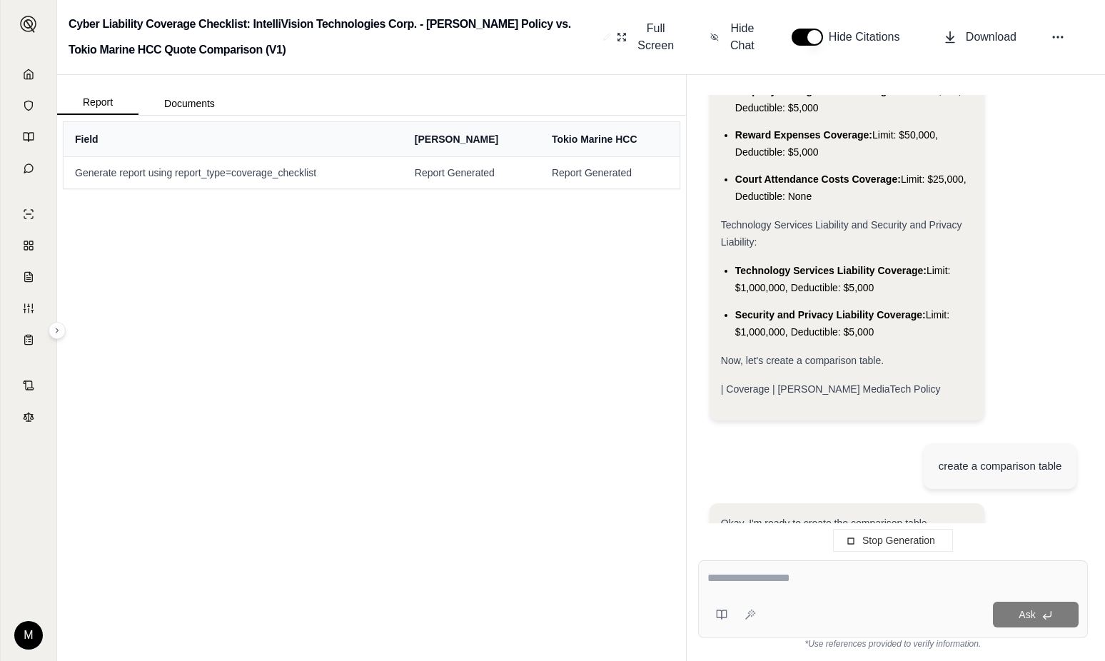
click at [856, 514] on div "Okay, I'm ready to create the comparison table. | Coverage | [PERSON_NAME] Medi…" at bounding box center [847, 542] width 253 height 57
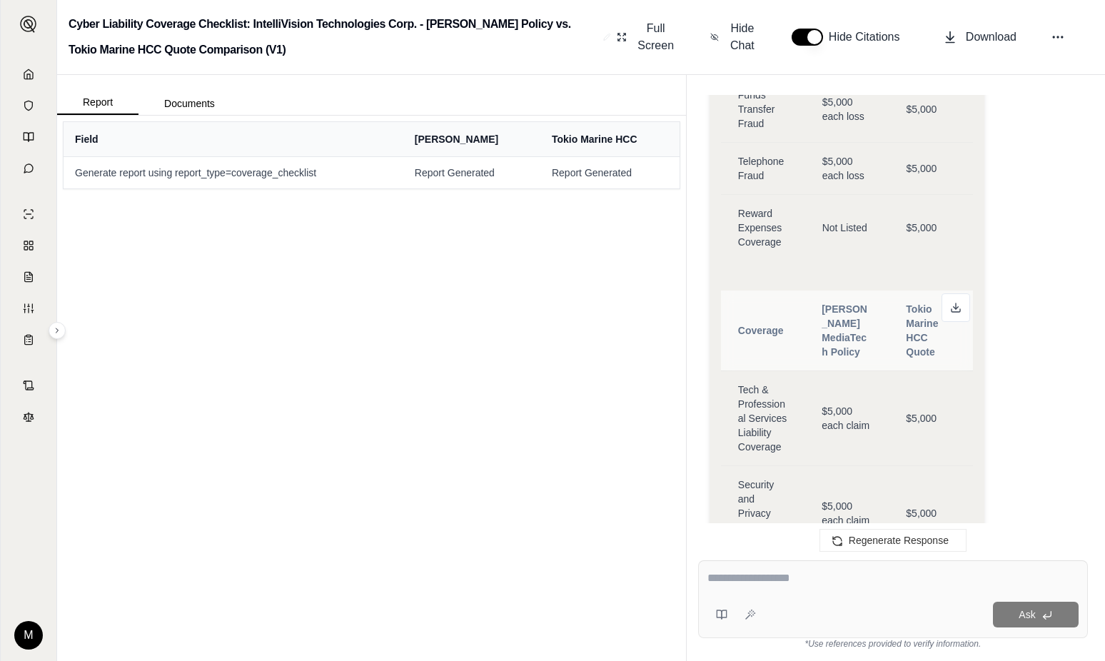
scroll to position [5892, 0]
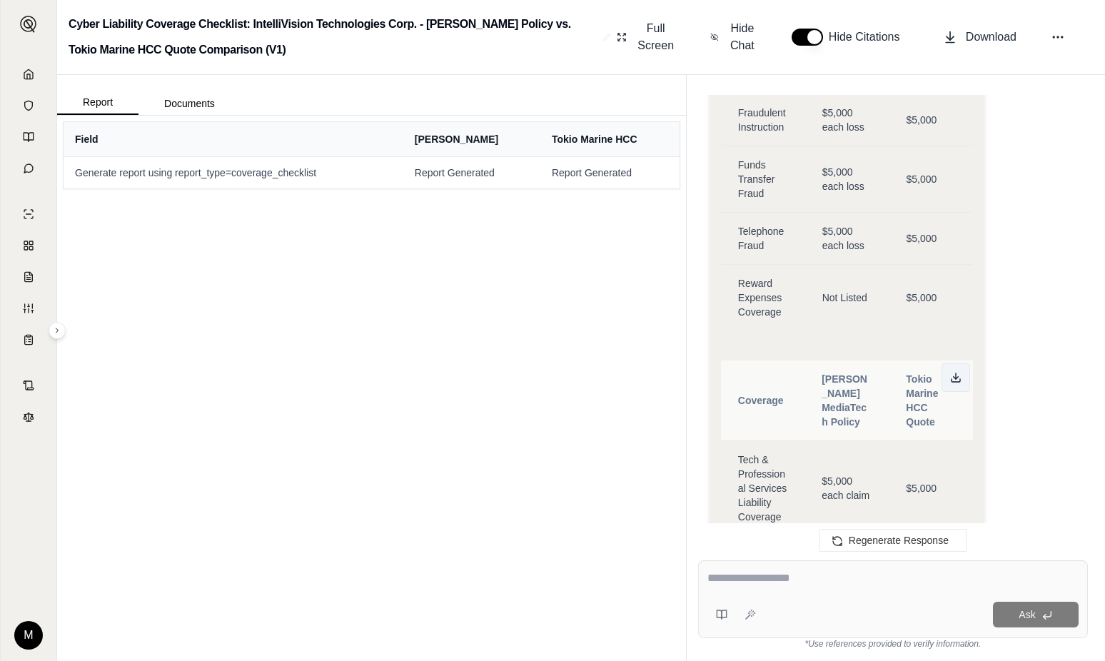
click at [958, 372] on icon at bounding box center [955, 377] width 11 height 11
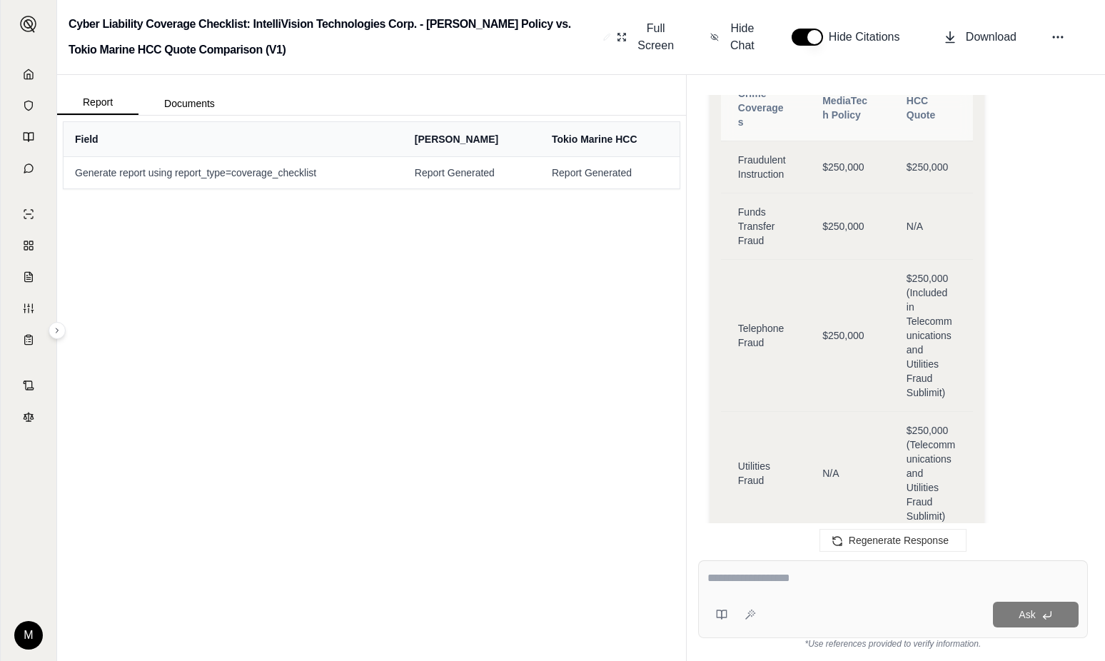
scroll to position [3038, 0]
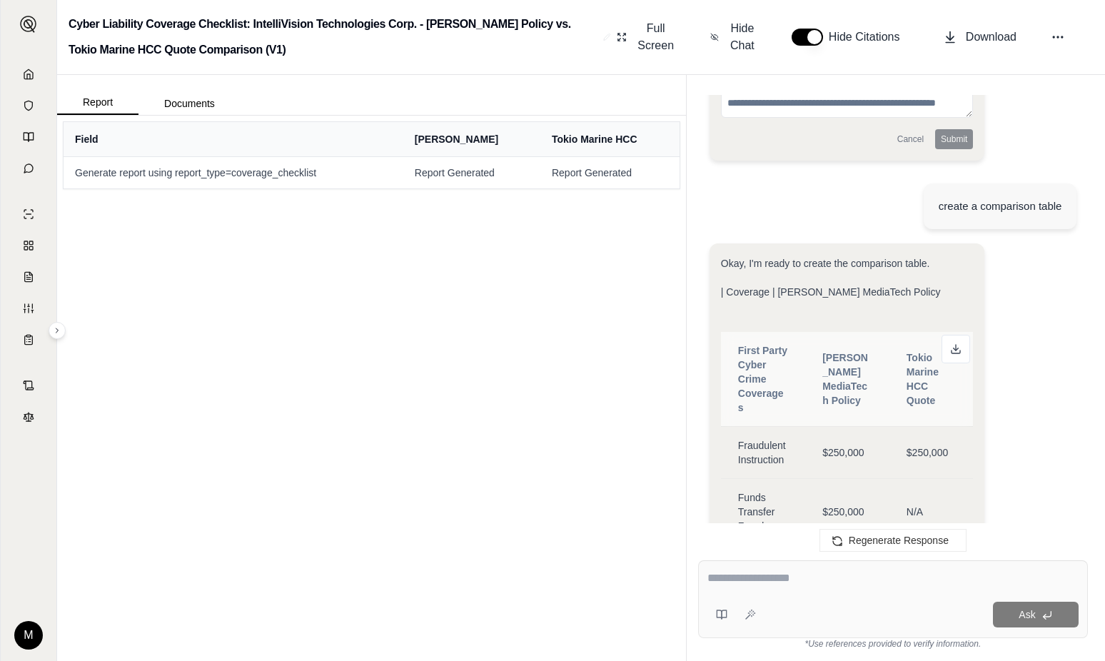
click at [743, 578] on textarea at bounding box center [892, 577] width 371 height 17
type textarea "**********"
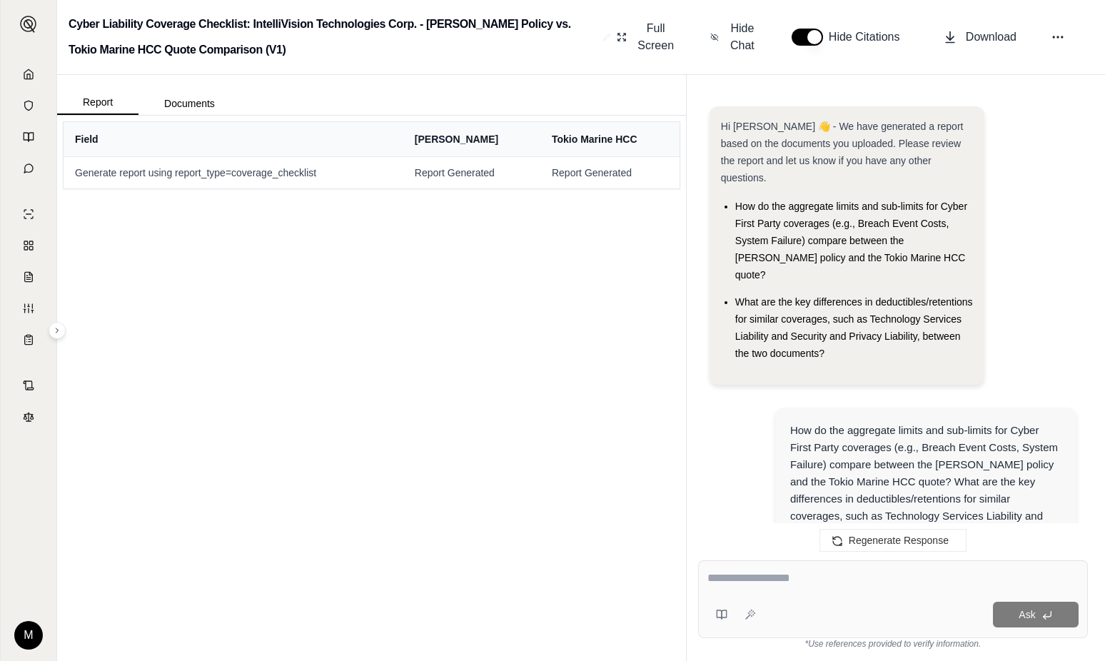
scroll to position [8053, 0]
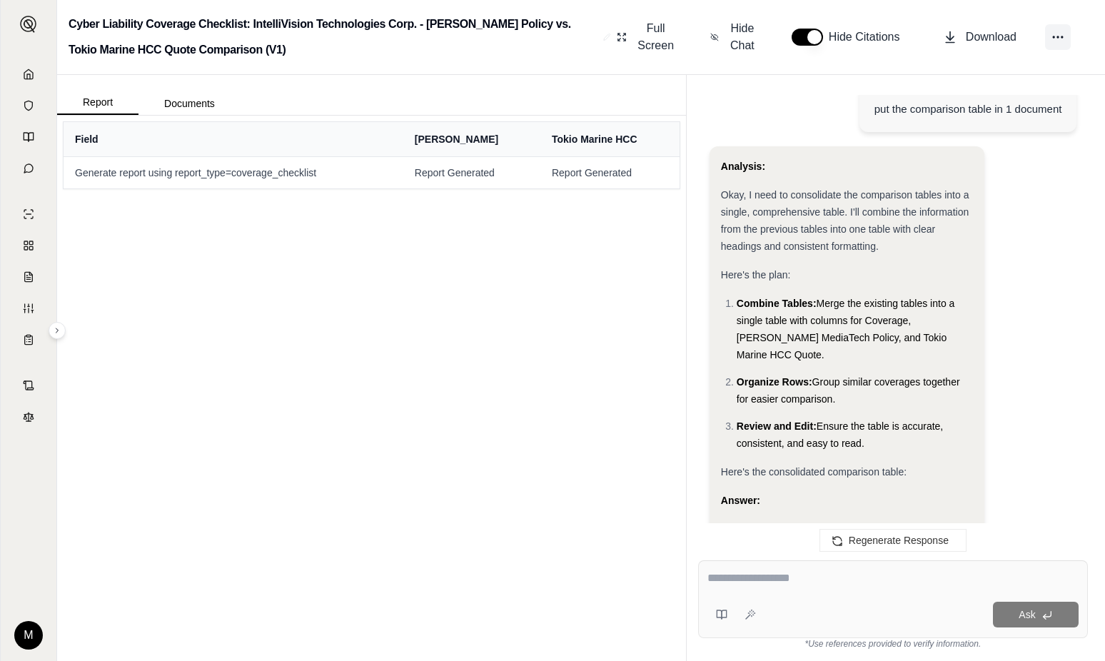
click at [1059, 40] on icon at bounding box center [1057, 37] width 14 height 14
click at [1070, 345] on div "Analysis: Okay, I need to consolidate the comparison tables into a single, comp…" at bounding box center [892, 378] width 367 height 465
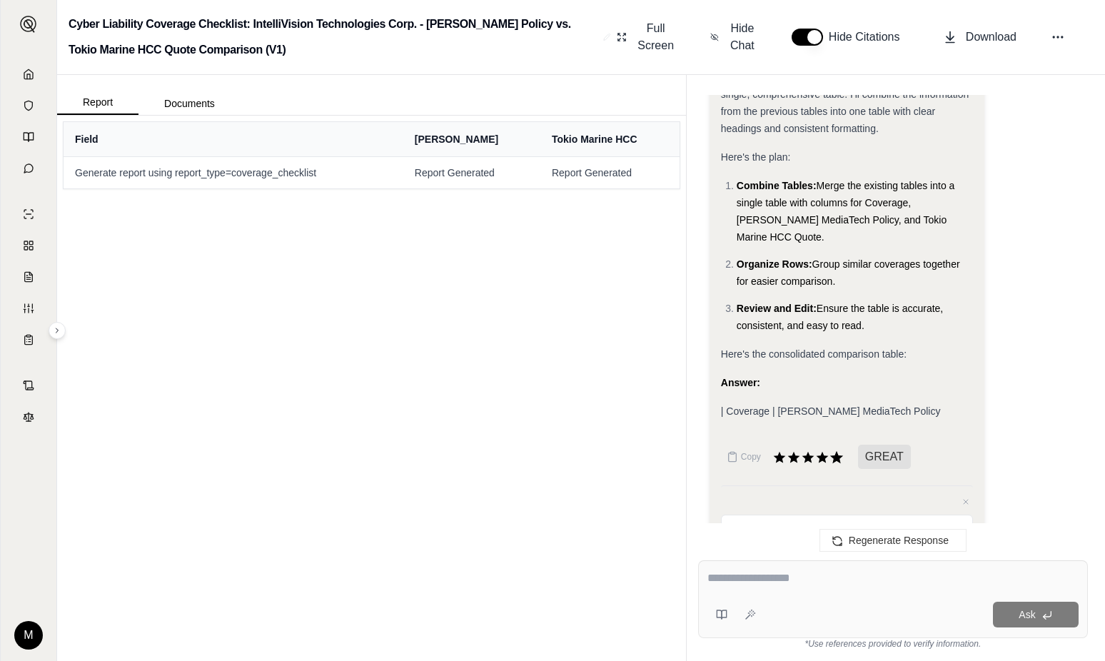
click at [836, 450] on icon at bounding box center [836, 456] width 13 height 12
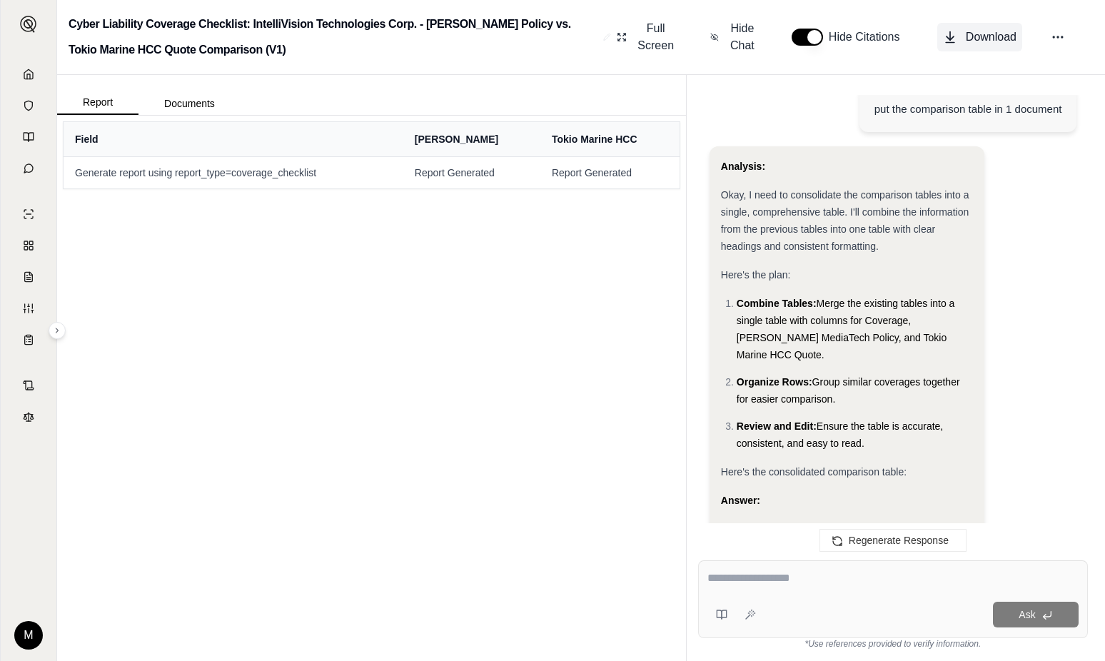
click at [988, 33] on span "Download" at bounding box center [990, 37] width 51 height 17
